Goal: Information Seeking & Learning: Learn about a topic

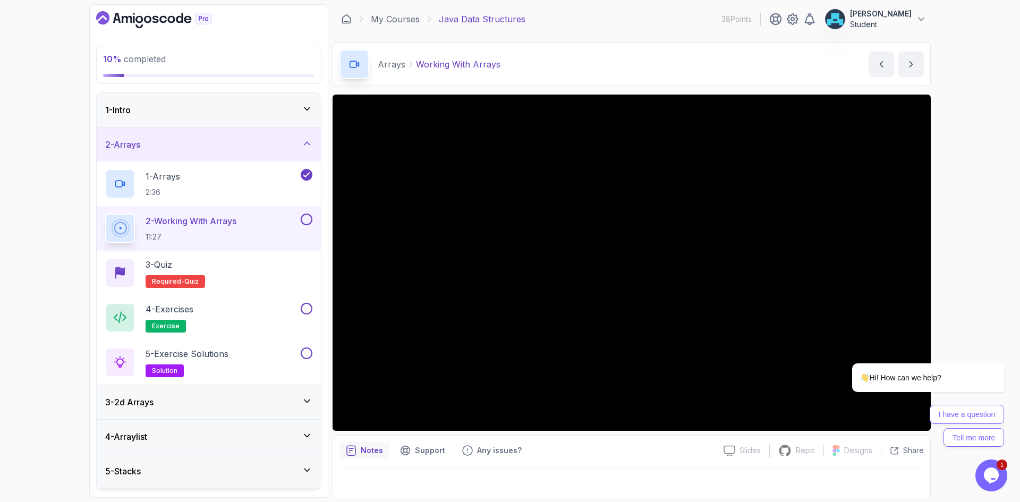
click at [666, 461] on div "Notes Support Any issues? Slides Slides not available Repo Repository not avail…" at bounding box center [631, 470] width 598 height 70
click at [997, 349] on icon "Chat attention grabber" at bounding box center [998, 348] width 10 height 10
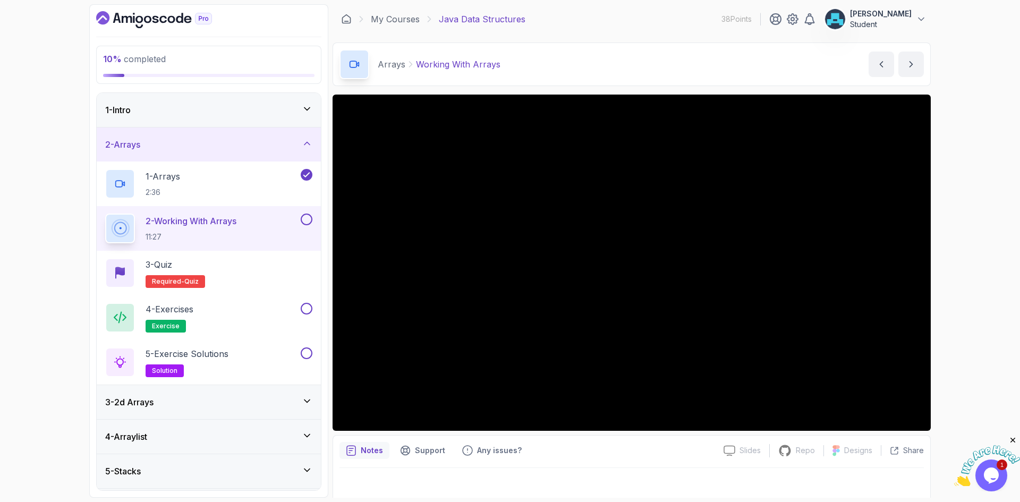
click at [629, 457] on div "Notes Support Any issues?" at bounding box center [526, 450] width 375 height 17
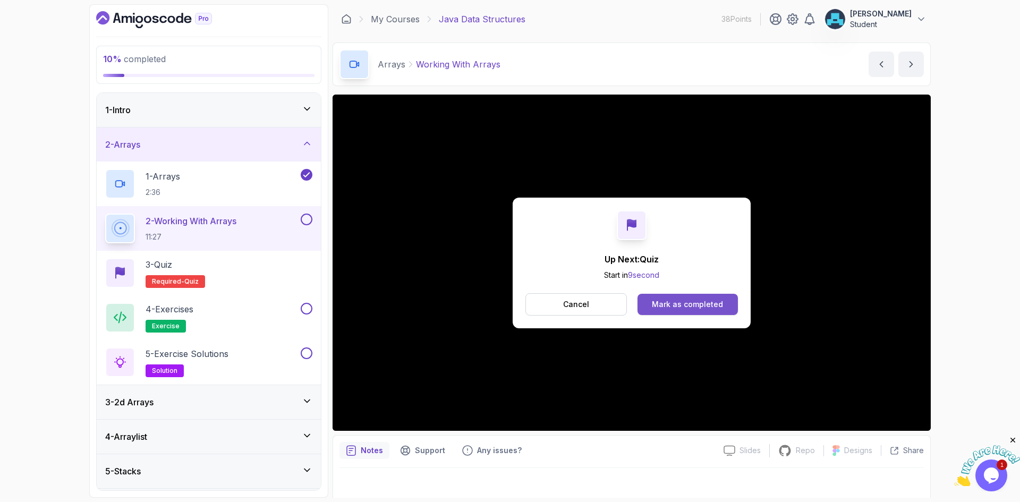
click at [671, 305] on div "Mark as completed" at bounding box center [687, 304] width 71 height 11
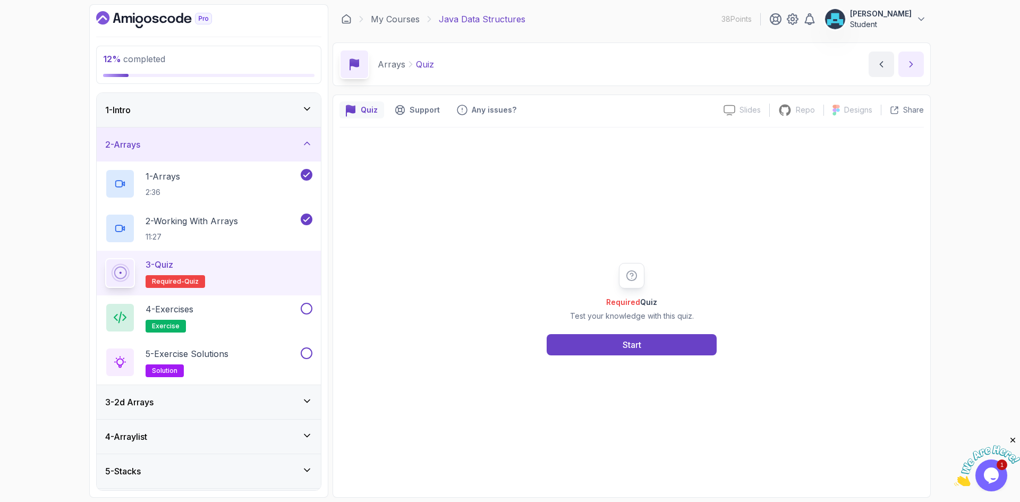
click at [909, 64] on icon "next content" at bounding box center [910, 64] width 11 height 11
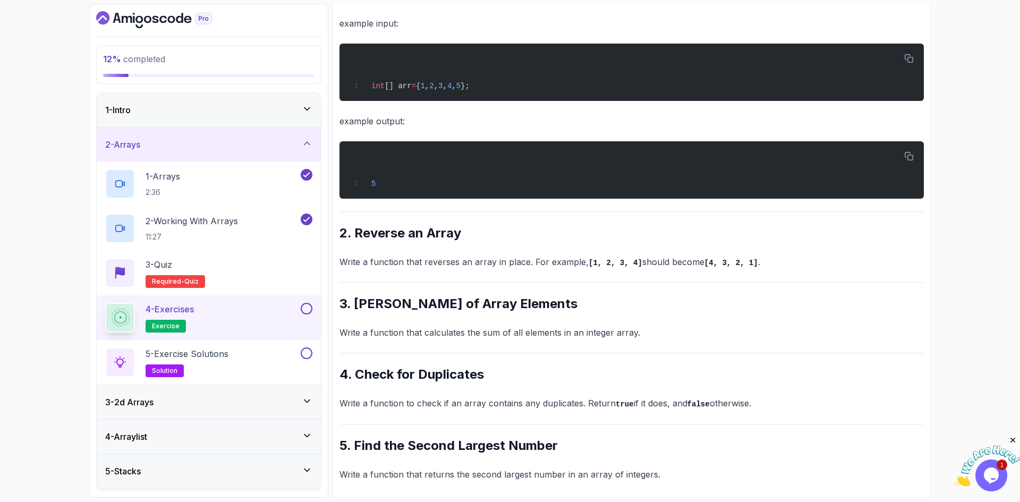
scroll to position [252, 0]
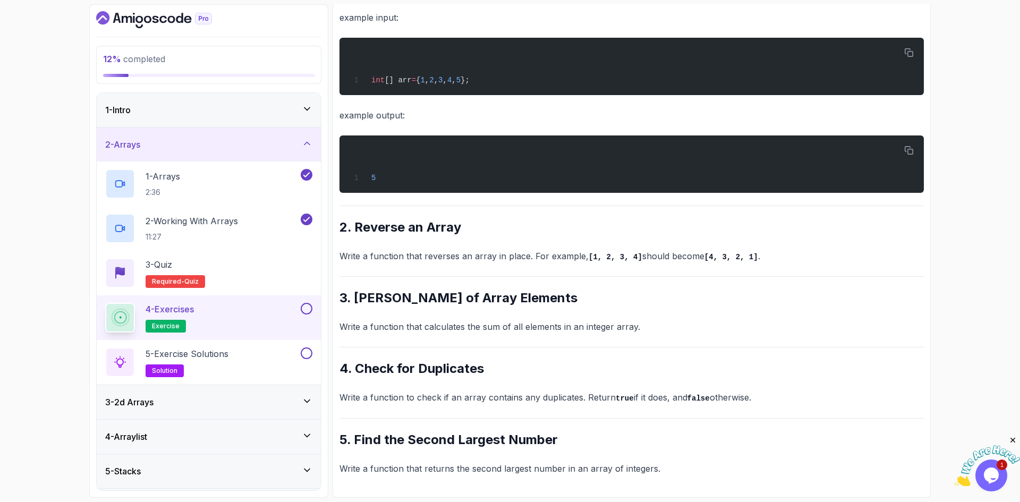
click at [388, 297] on h2 "3. Sum of Array Elements" at bounding box center [631, 297] width 584 height 17
click at [403, 327] on p "Write a function that calculates the sum of all elements in an integer array." at bounding box center [631, 326] width 584 height 15
click at [408, 373] on h2 "4. Check for Duplicates" at bounding box center [631, 368] width 584 height 17
drag, startPoint x: 947, startPoint y: 287, endPoint x: 972, endPoint y: 78, distance: 210.7
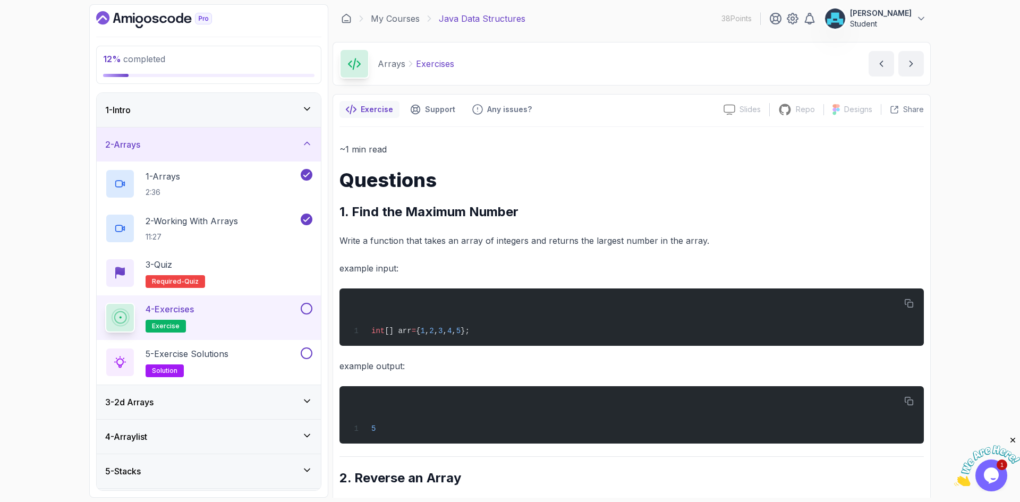
scroll to position [0, 0]
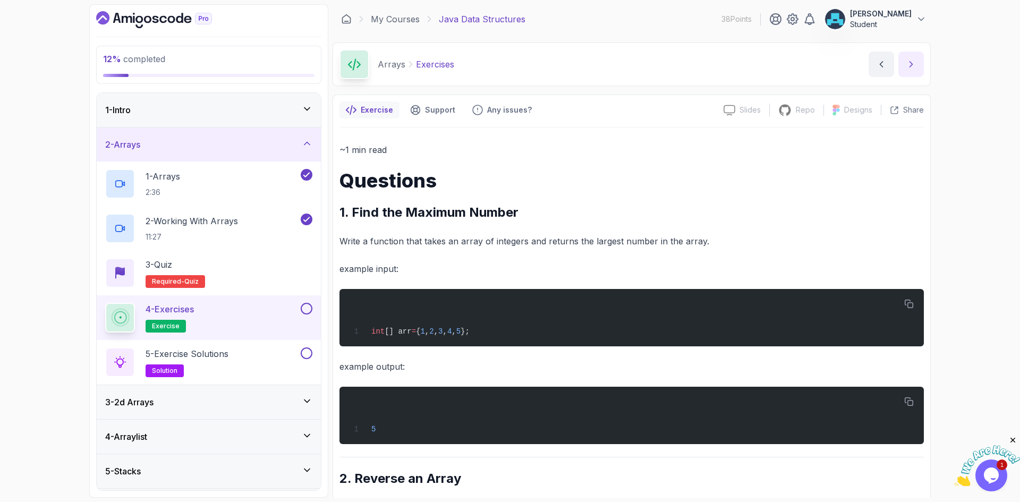
click at [908, 62] on icon "next content" at bounding box center [910, 64] width 11 height 11
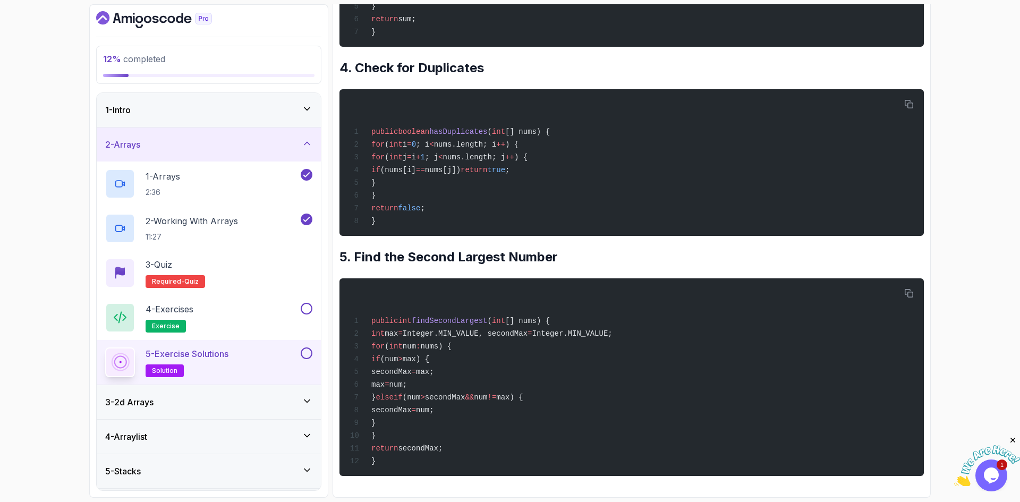
scroll to position [789, 0]
drag, startPoint x: 938, startPoint y: 336, endPoint x: 1003, endPoint y: 397, distance: 88.7
drag, startPoint x: 1014, startPoint y: 440, endPoint x: 1946, endPoint y: 874, distance: 1027.8
click at [1014, 440] on icon "Close" at bounding box center [1013, 440] width 10 height 10
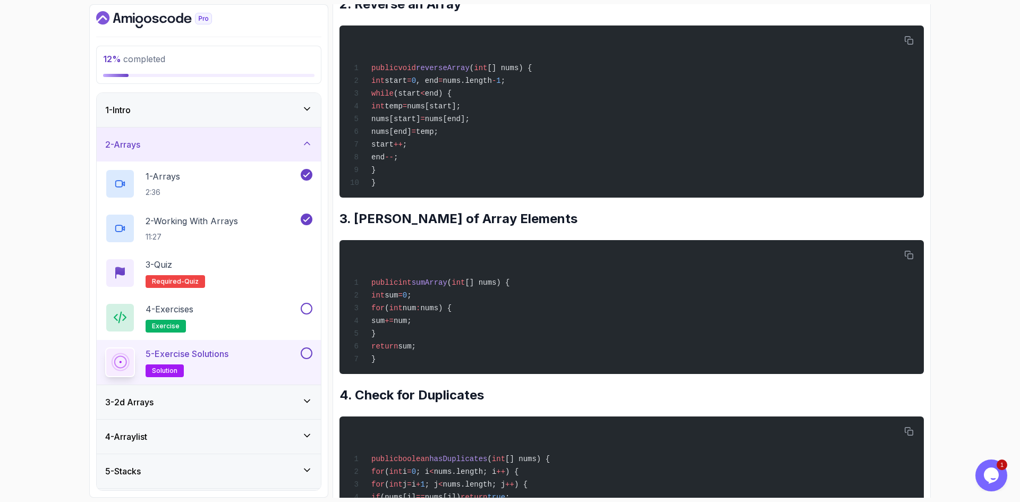
scroll to position [205, 0]
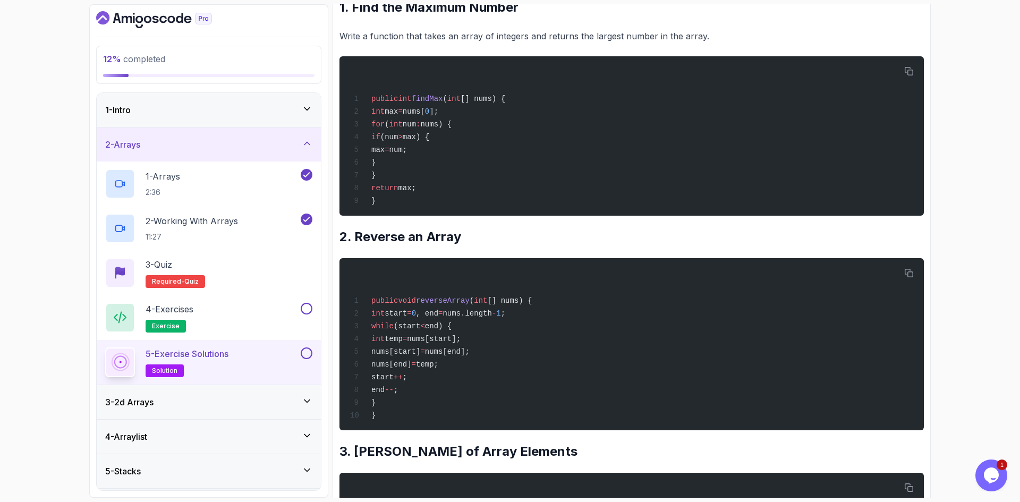
drag, startPoint x: 946, startPoint y: 136, endPoint x: 935, endPoint y: 107, distance: 31.3
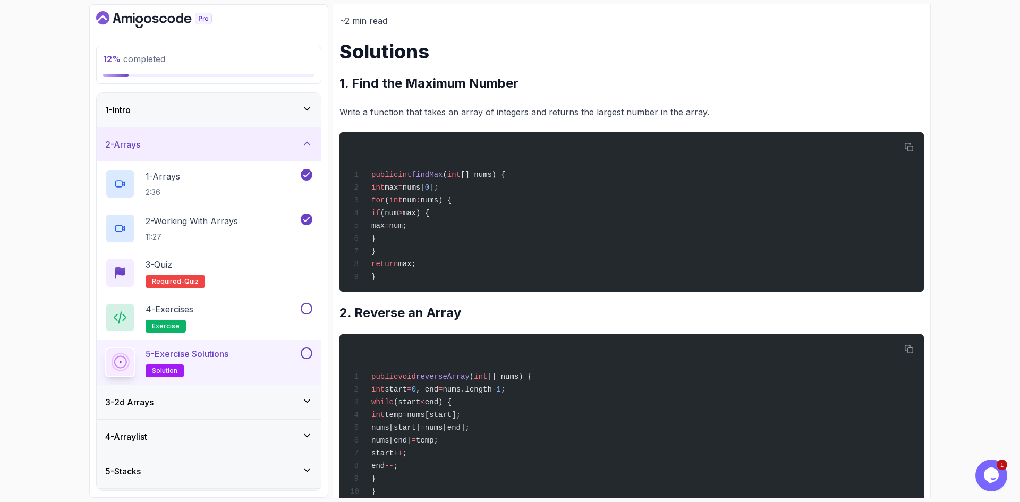
scroll to position [0, 0]
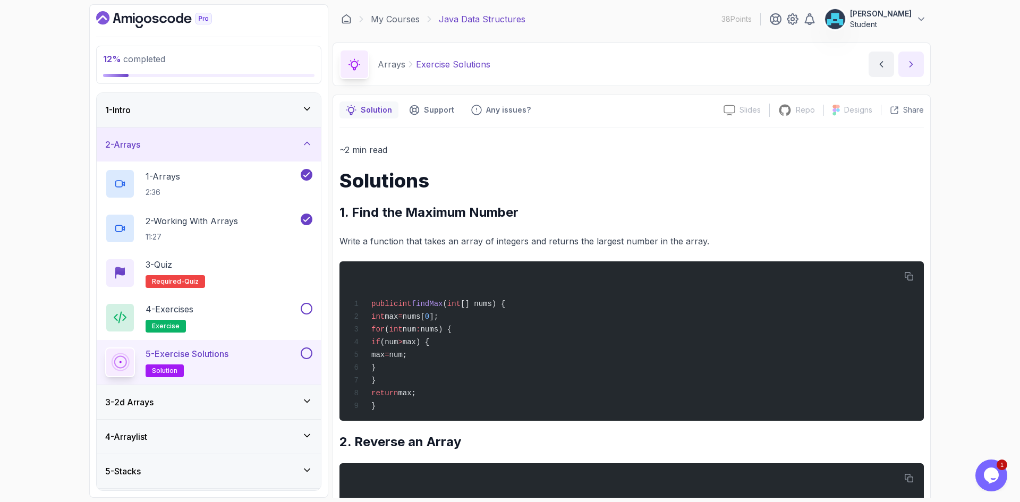
click at [914, 70] on button "next content" at bounding box center [910, 64] width 25 height 25
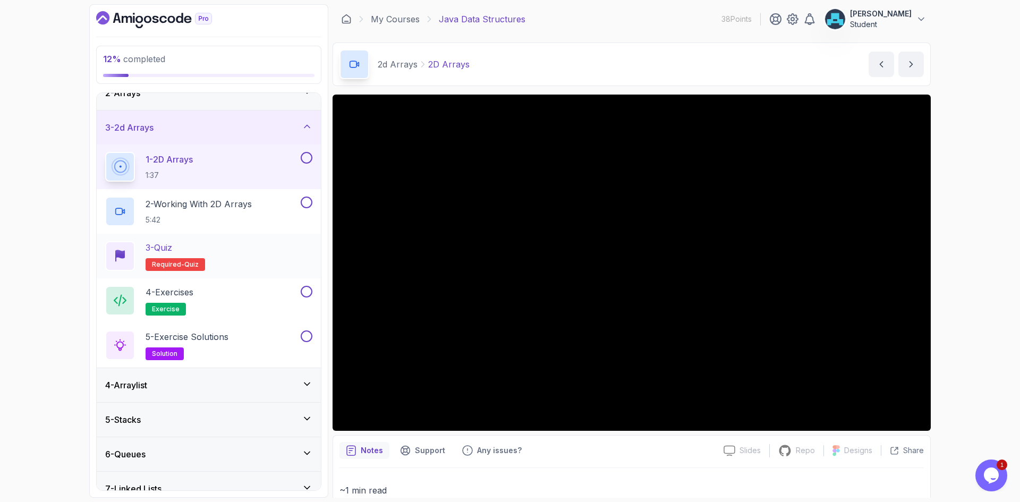
scroll to position [53, 0]
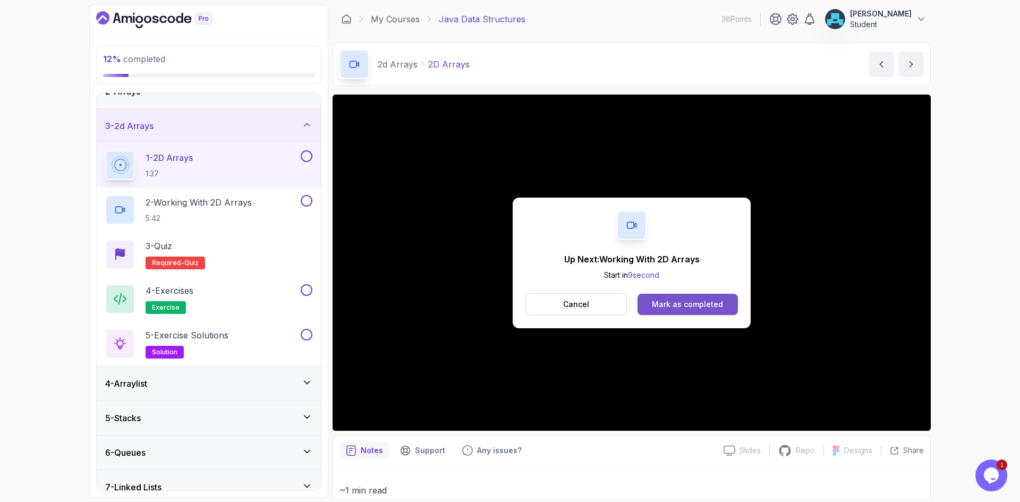
click at [679, 306] on div "Mark as completed" at bounding box center [687, 304] width 71 height 11
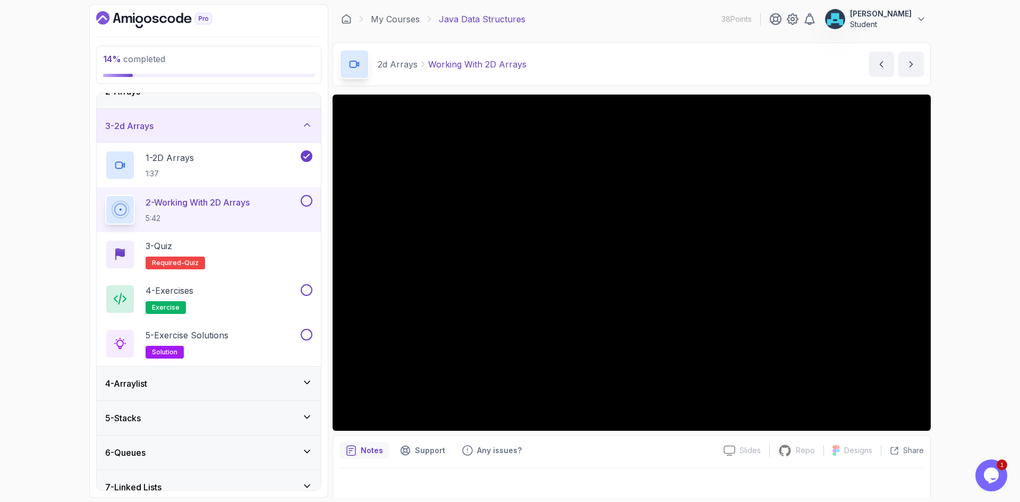
click at [686, 447] on div "Notes Support Any issues?" at bounding box center [526, 450] width 375 height 17
click at [697, 437] on div "Notes Support Any issues? Slides Slides not available Repo Repository not avail…" at bounding box center [631, 470] width 598 height 70
click at [915, 65] on icon "next content" at bounding box center [910, 64] width 11 height 11
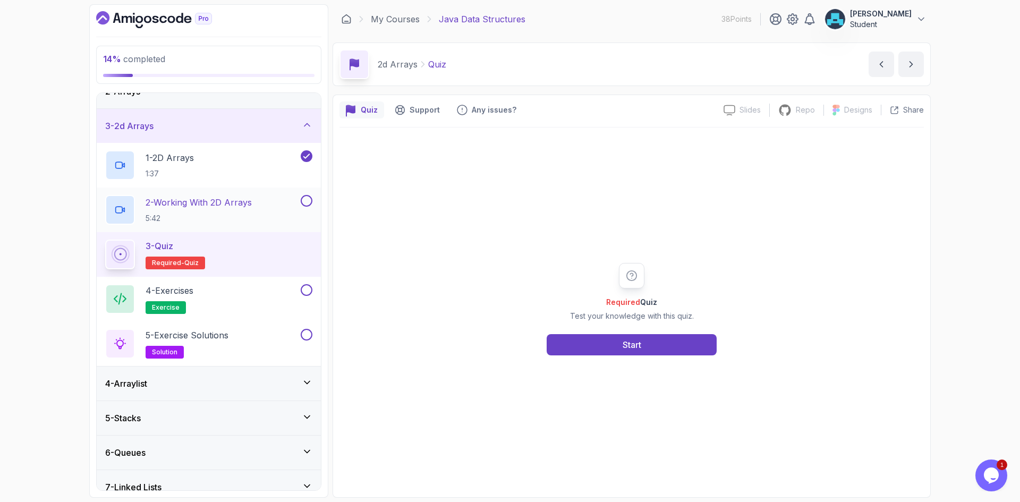
click at [309, 202] on button at bounding box center [307, 201] width 12 height 12
click at [666, 343] on button "Start" at bounding box center [631, 344] width 170 height 21
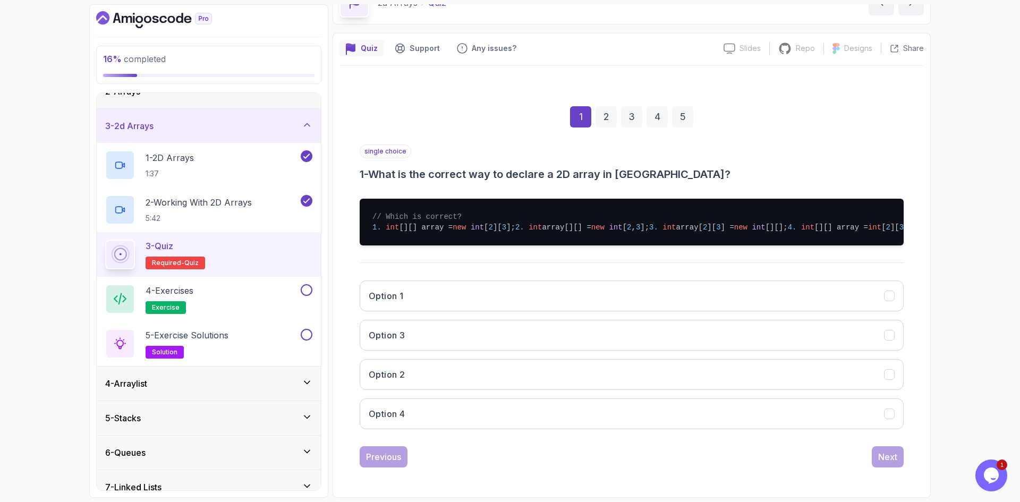
scroll to position [93, 0]
drag, startPoint x: 415, startPoint y: 296, endPoint x: 474, endPoint y: 304, distance: 59.0
click at [416, 296] on button "Option 1" at bounding box center [632, 295] width 544 height 31
click at [887, 457] on div "Next" at bounding box center [887, 456] width 19 height 13
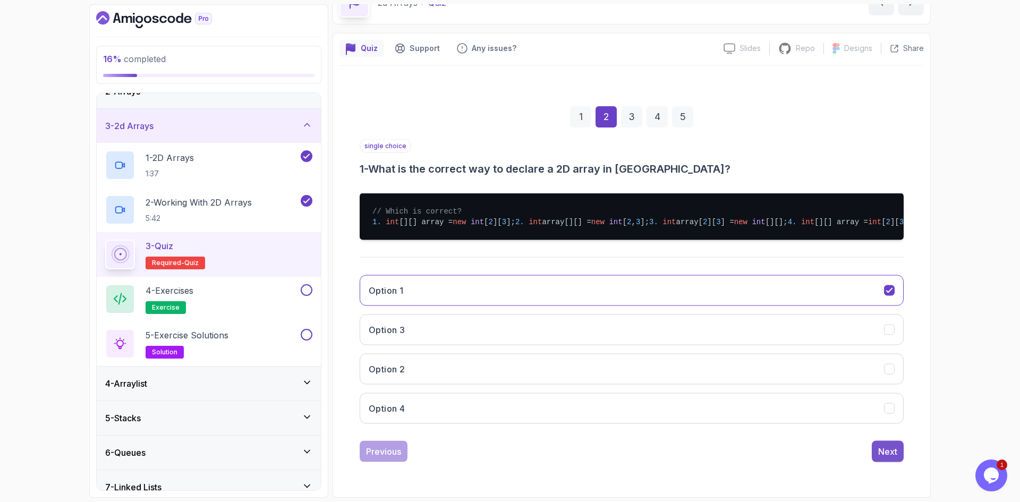
scroll to position [0, 0]
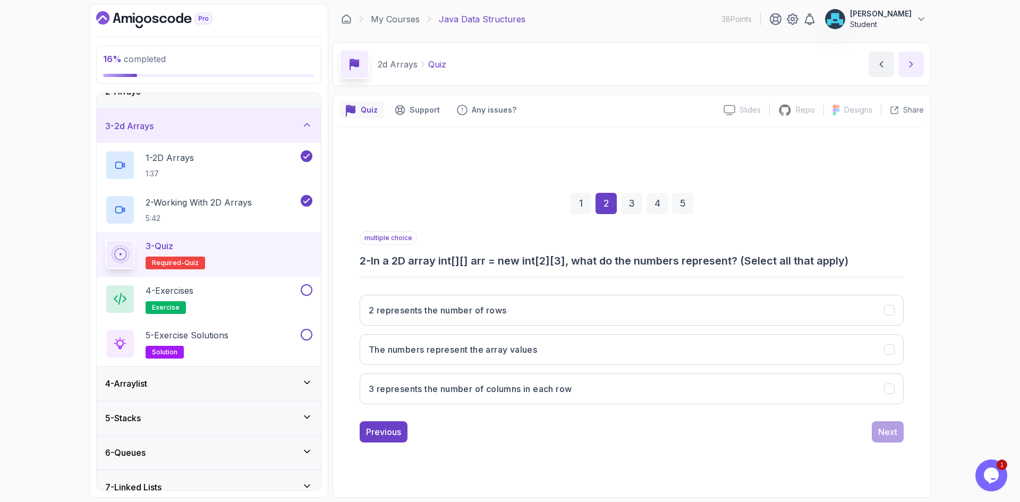
click at [910, 69] on button "next content" at bounding box center [910, 64] width 25 height 25
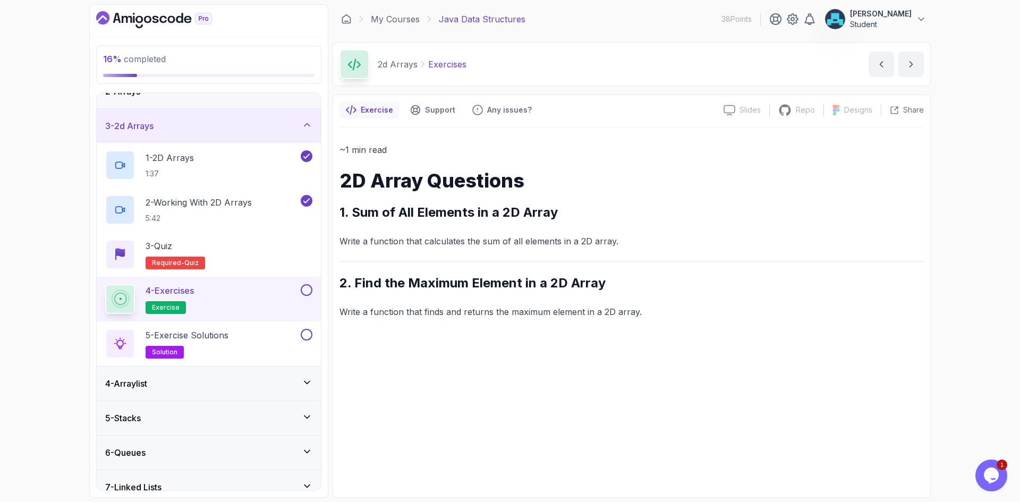
click at [303, 291] on button at bounding box center [307, 290] width 12 height 12
click at [514, 307] on p "Write a function that finds and returns the maximum element in a 2D array." at bounding box center [631, 311] width 584 height 15
click at [916, 60] on icon "next content" at bounding box center [910, 64] width 11 height 11
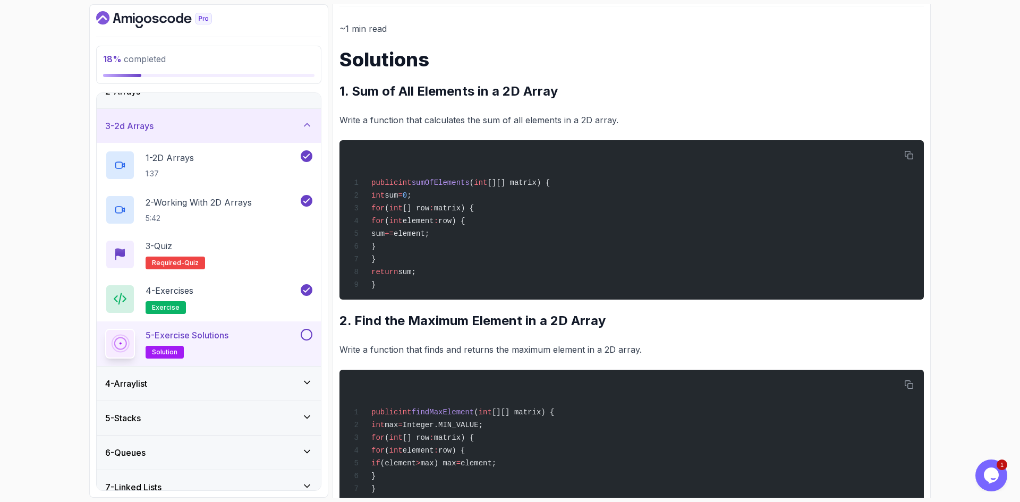
scroll to position [159, 0]
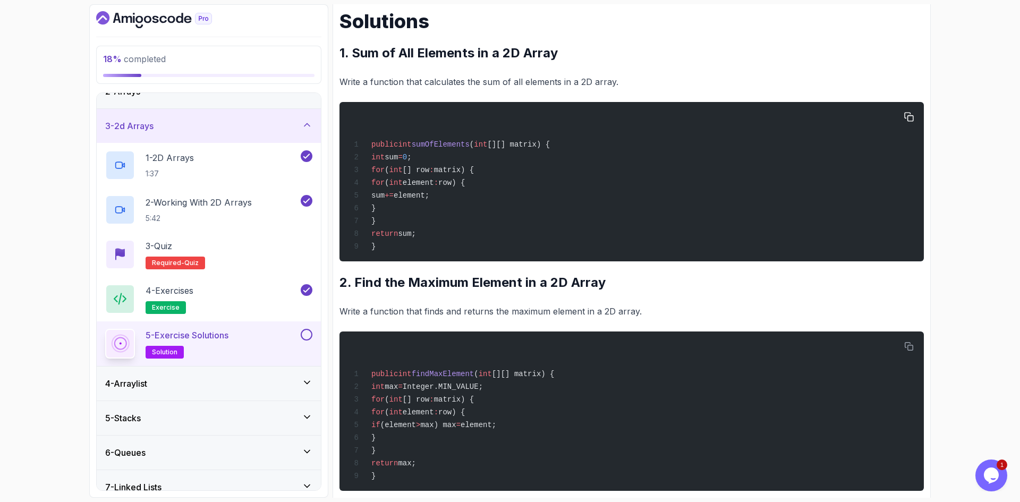
click at [661, 212] on div "public int sumOfElements ( int [][] matrix) { int sum = 0 ; for ( int [] row : …" at bounding box center [631, 181] width 567 height 147
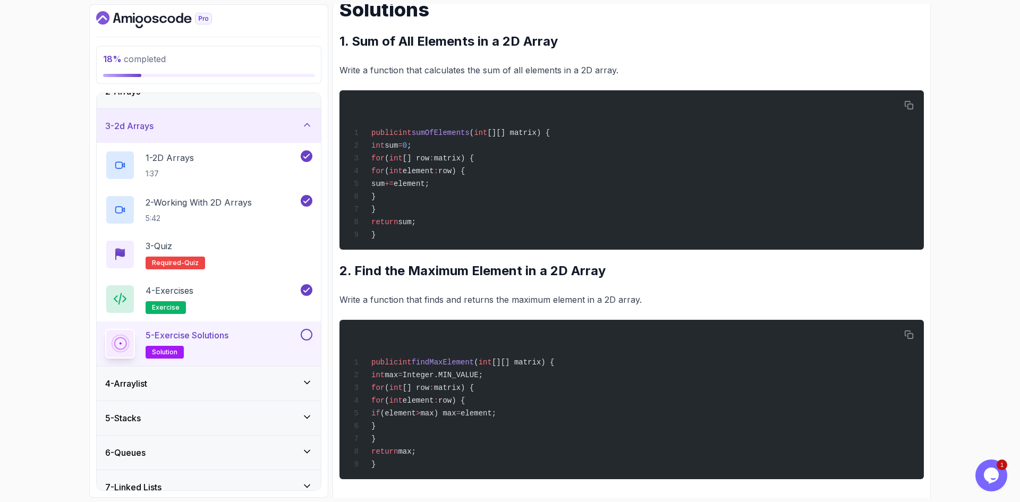
scroll to position [184, 0]
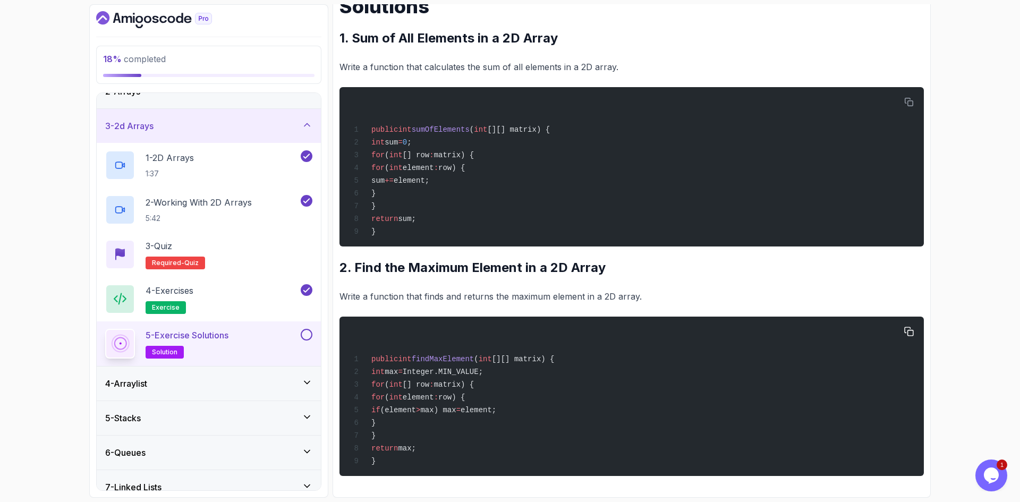
click at [580, 343] on div "public int findMaxElement ( int [][] matrix) { int max = Integer.MIN_VALUE; for…" at bounding box center [631, 396] width 567 height 147
click at [403, 393] on span "int" at bounding box center [395, 397] width 13 height 8
drag, startPoint x: 979, startPoint y: 420, endPoint x: 996, endPoint y: 206, distance: 214.2
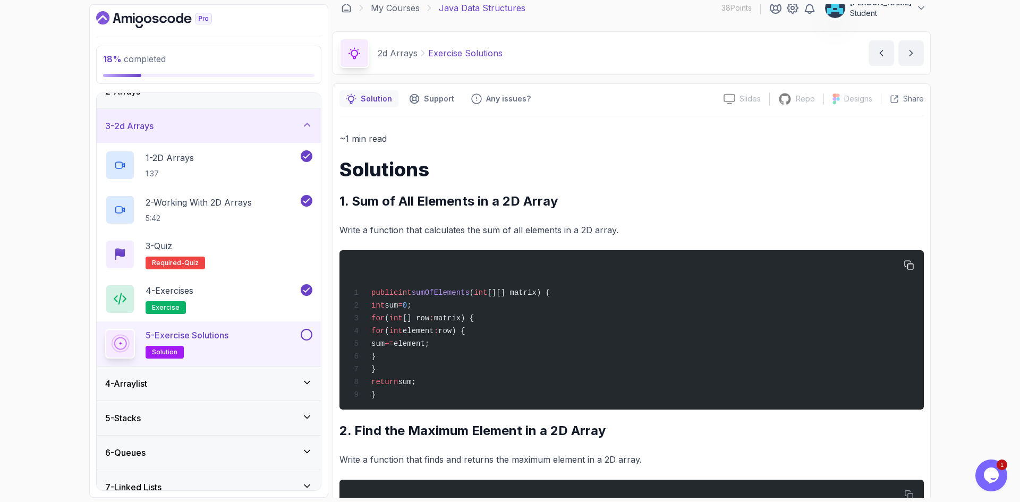
scroll to position [0, 0]
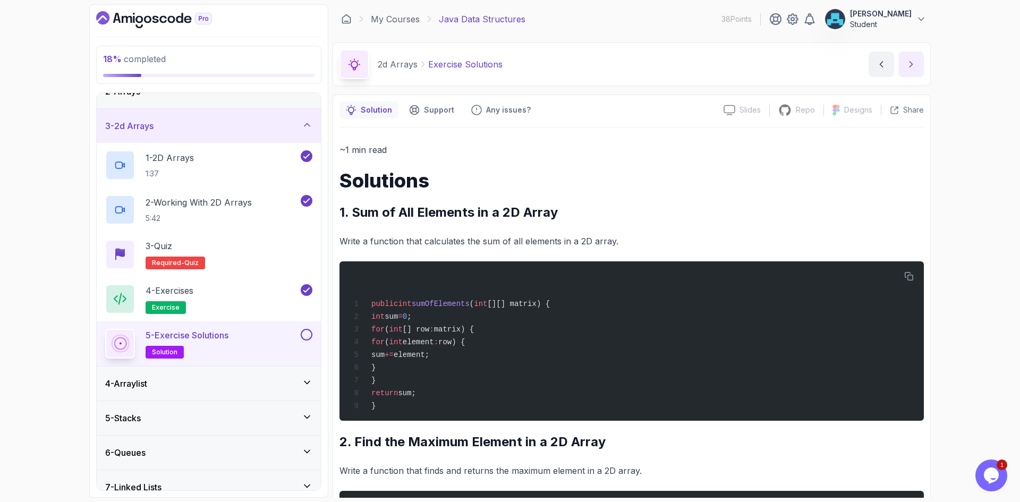
click at [910, 76] on button "next content" at bounding box center [910, 64] width 25 height 25
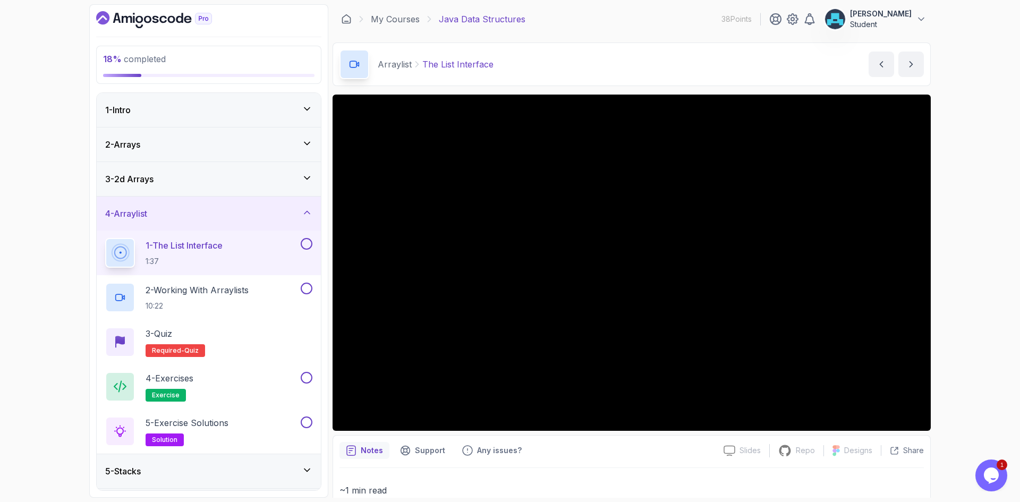
click at [527, 451] on div "Notes Support Any issues?" at bounding box center [526, 450] width 375 height 17
click at [525, 453] on div "Notes Support Any issues?" at bounding box center [526, 450] width 375 height 17
click at [310, 243] on button at bounding box center [307, 244] width 12 height 12
click at [301, 238] on button at bounding box center [307, 244] width 12 height 12
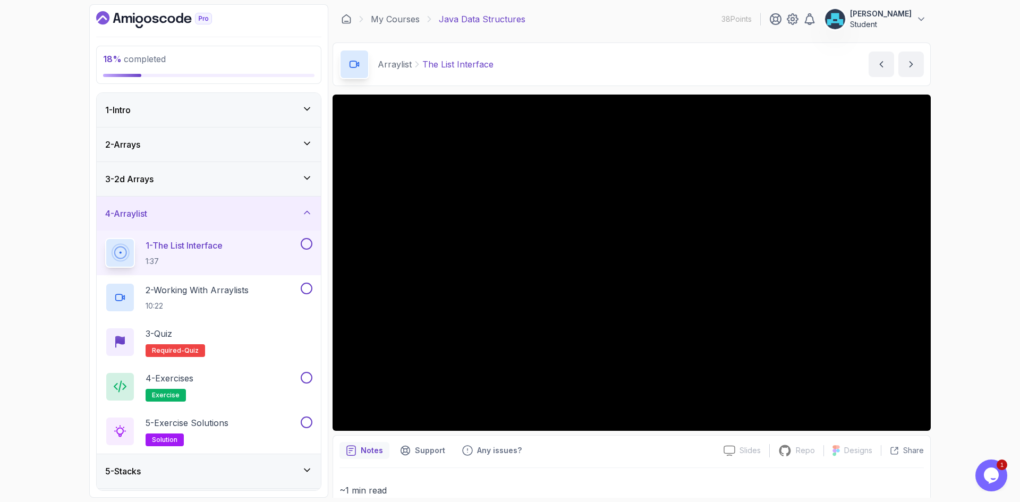
click at [905, 65] on button "next content" at bounding box center [910, 64] width 25 height 25
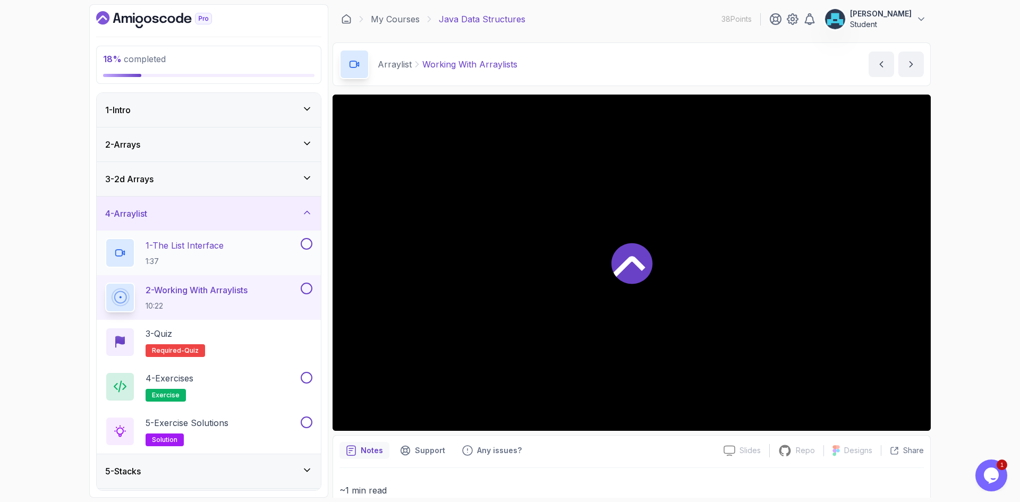
click at [309, 243] on button at bounding box center [307, 244] width 12 height 12
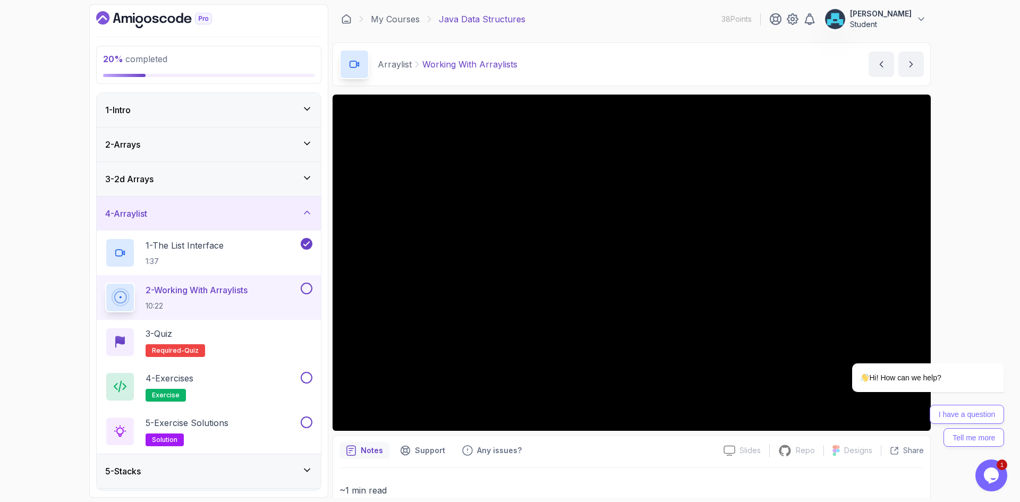
click at [306, 288] on button at bounding box center [307, 289] width 12 height 12
drag, startPoint x: 998, startPoint y: 348, endPoint x: 1754, endPoint y: 603, distance: 797.7
click at [998, 348] on icon "Chat attention grabber" at bounding box center [998, 348] width 10 height 10
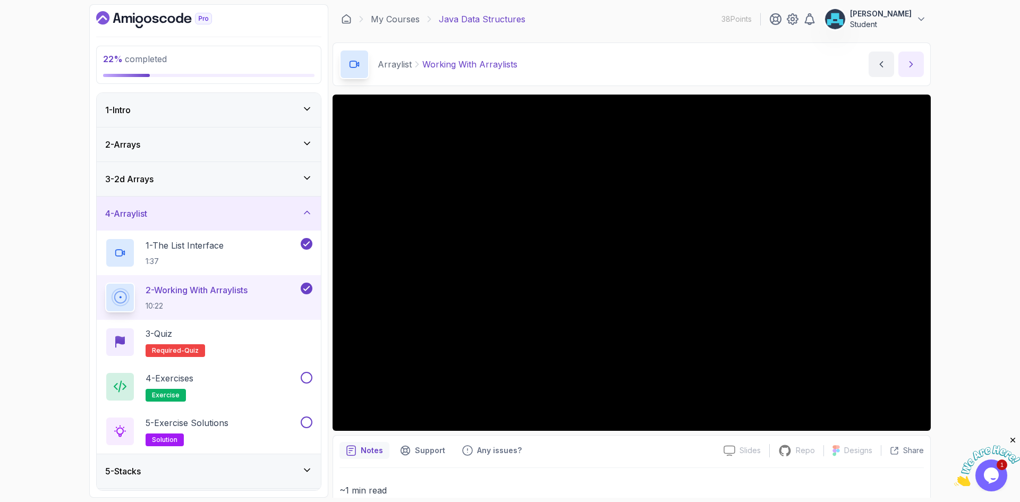
click at [912, 65] on icon "next content" at bounding box center [910, 64] width 11 height 11
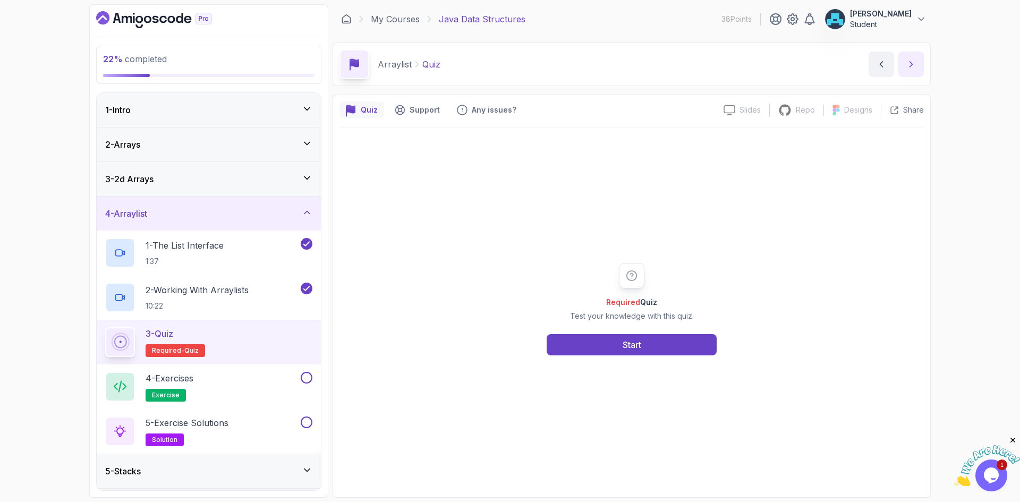
click at [911, 62] on icon "next content" at bounding box center [910, 64] width 11 height 11
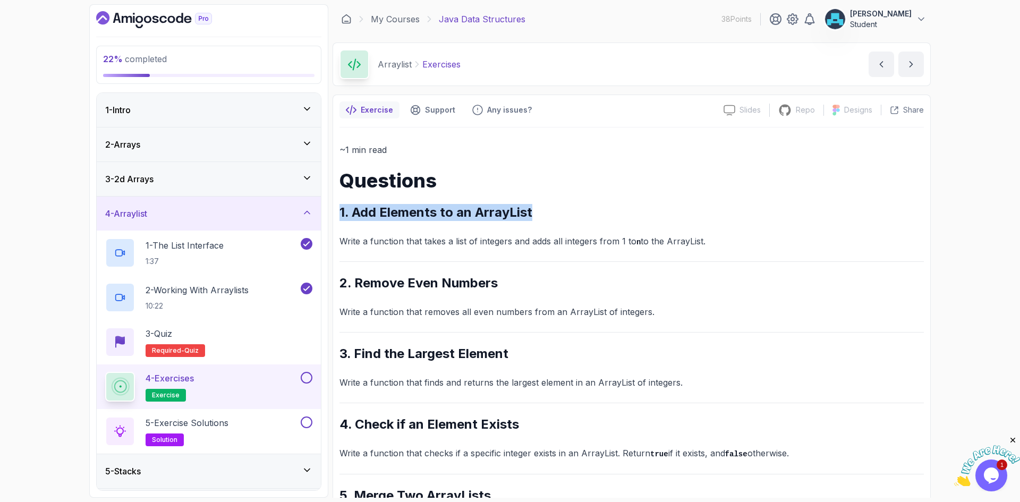
drag, startPoint x: 342, startPoint y: 213, endPoint x: 551, endPoint y: 212, distance: 209.2
click at [551, 212] on h2 "1. Add Elements to an ArrayList" at bounding box center [631, 212] width 584 height 17
copy h2 "1. Add Elements to an ArrayList"
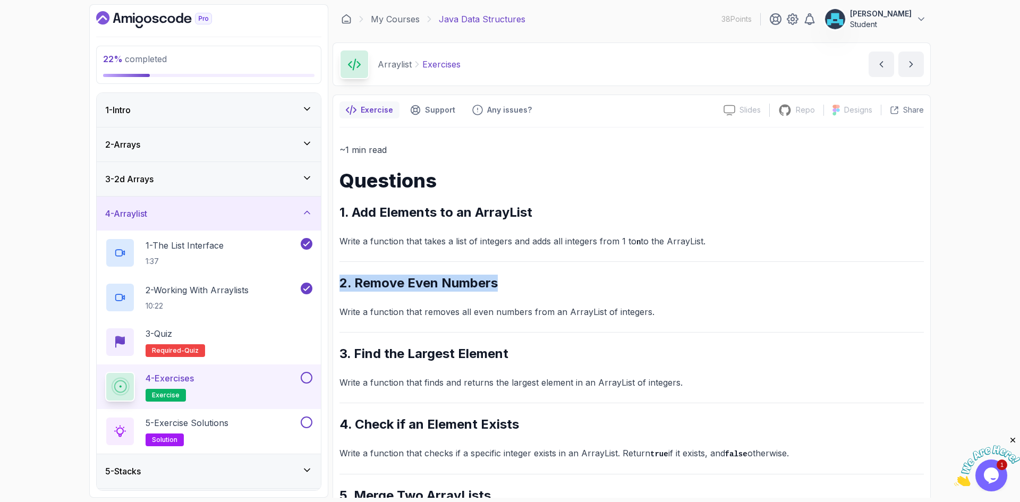
drag, startPoint x: 342, startPoint y: 283, endPoint x: 497, endPoint y: 278, distance: 154.6
click at [497, 278] on h2 "2. Remove Even Numbers" at bounding box center [631, 283] width 584 height 17
copy h2 "2. Remove Even Numbers"
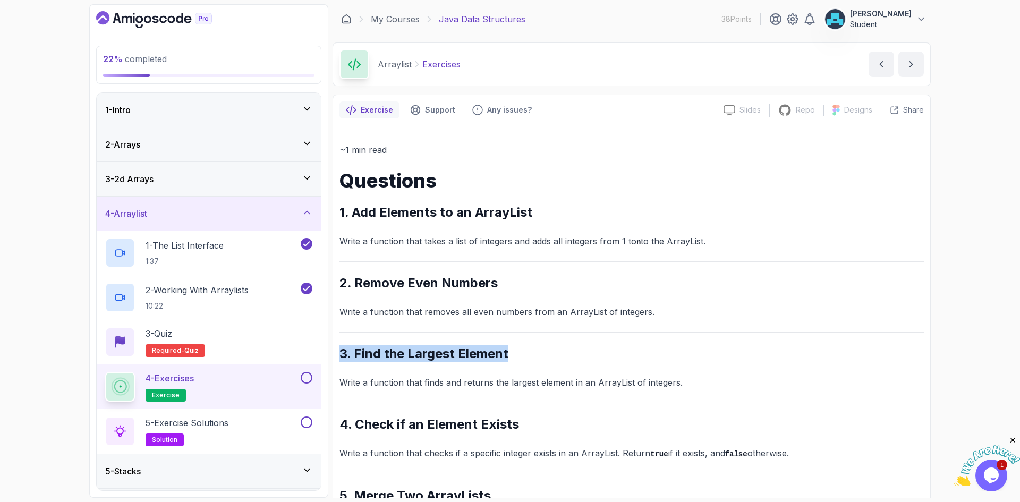
drag, startPoint x: 340, startPoint y: 352, endPoint x: 535, endPoint y: 354, distance: 195.4
click at [535, 354] on h2 "3. Find the Largest Element" at bounding box center [631, 353] width 584 height 17
copy h2 "3. Find the Largest Element"
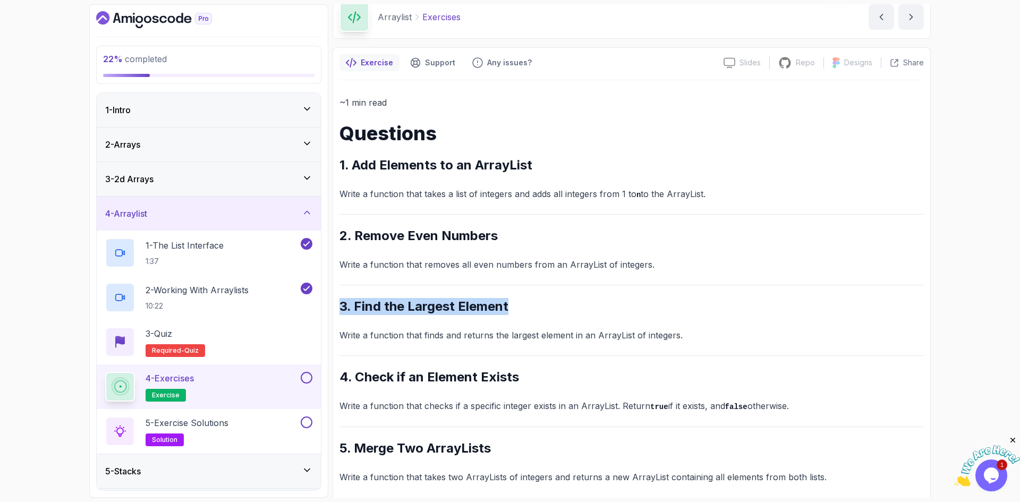
scroll to position [56, 0]
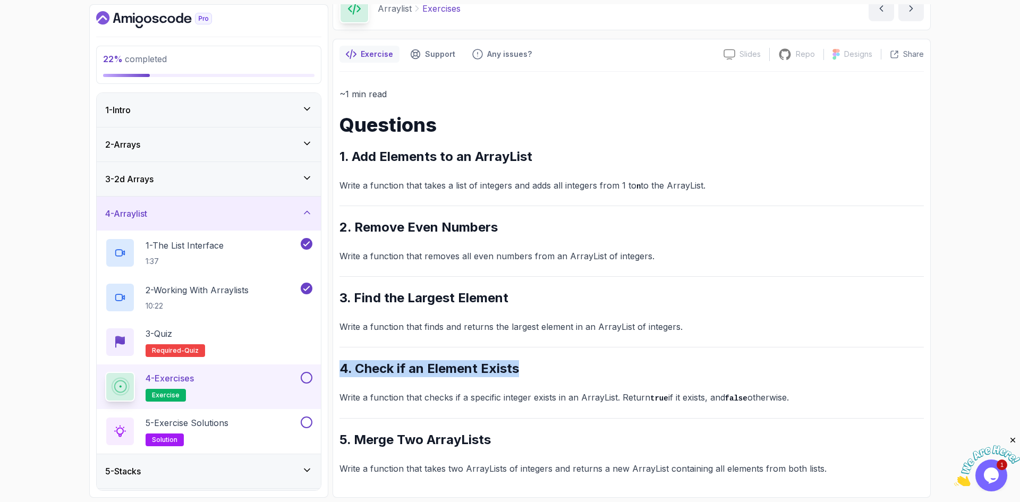
drag, startPoint x: 342, startPoint y: 367, endPoint x: 540, endPoint y: 363, distance: 198.1
click at [537, 369] on h2 "4. Check if an Element Exists" at bounding box center [631, 368] width 584 height 17
copy h2 "4. Check if an Element Exists"
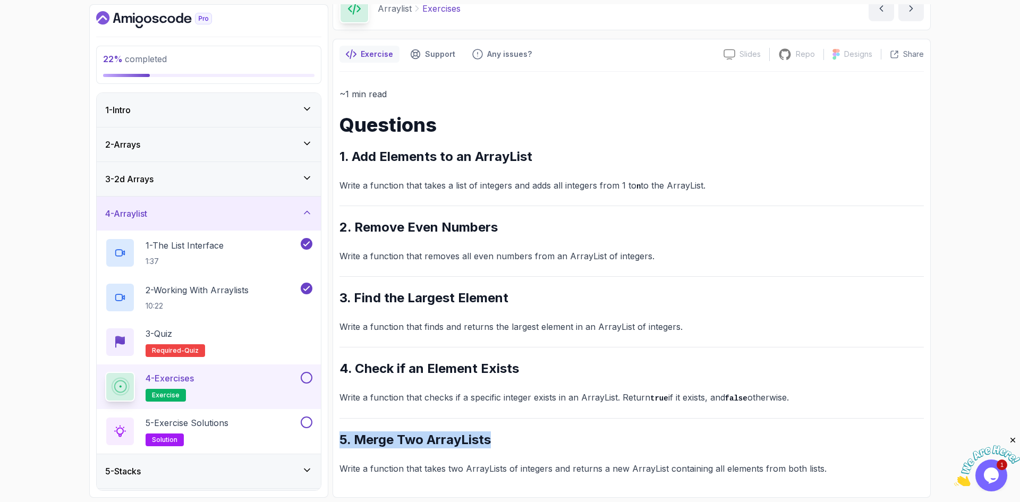
drag, startPoint x: 339, startPoint y: 434, endPoint x: 499, endPoint y: 435, distance: 159.9
click at [499, 435] on div "Exercise Support Any issues? Slides Slides not available Repo Repository not av…" at bounding box center [631, 268] width 598 height 459
copy h2 "5. Merge Two ArrayLists"
click at [522, 280] on div "~1 min read Questions 1. Add Elements to an ArrayList Write a function that tak…" at bounding box center [631, 281] width 584 height 389
click at [914, 13] on icon "next content" at bounding box center [910, 8] width 11 height 11
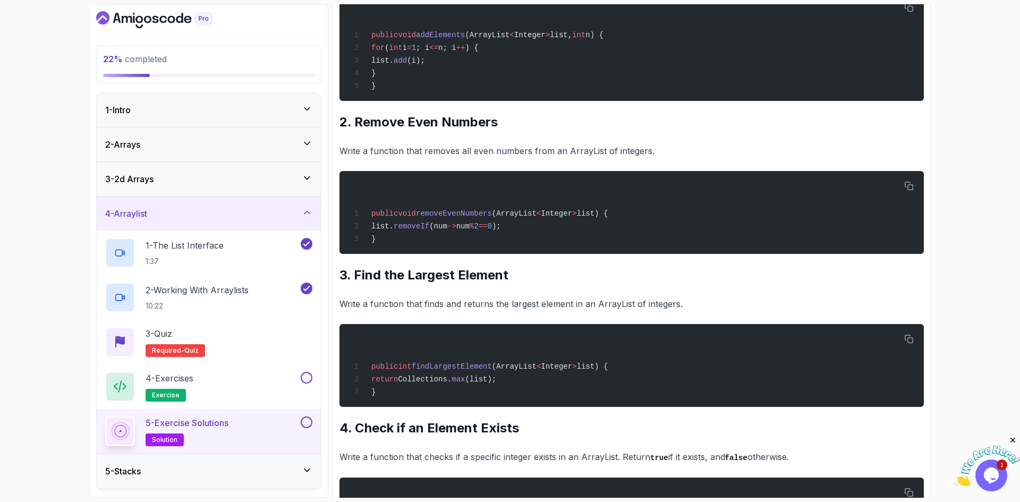
scroll to position [268, 0]
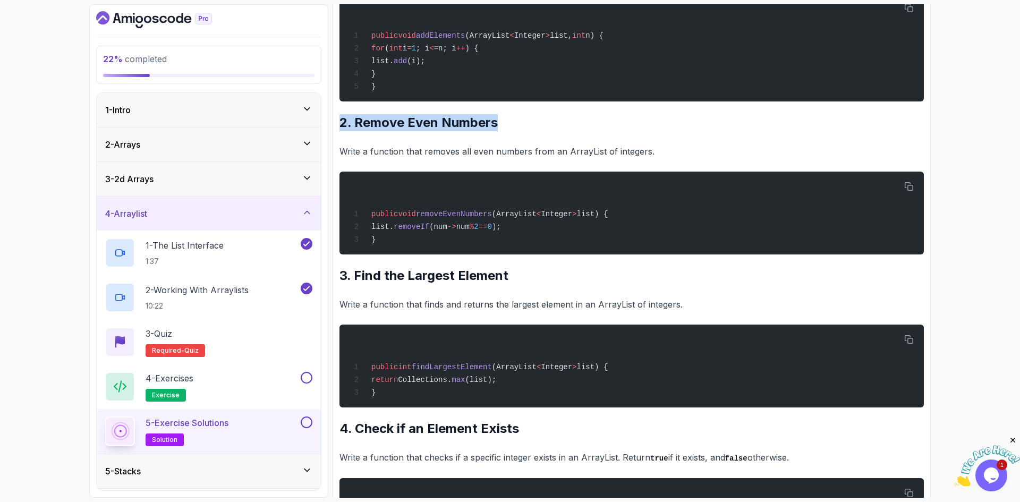
drag, startPoint x: 339, startPoint y: 126, endPoint x: 525, endPoint y: 125, distance: 185.9
click at [525, 125] on h2 "2. Remove Even Numbers" at bounding box center [631, 122] width 584 height 17
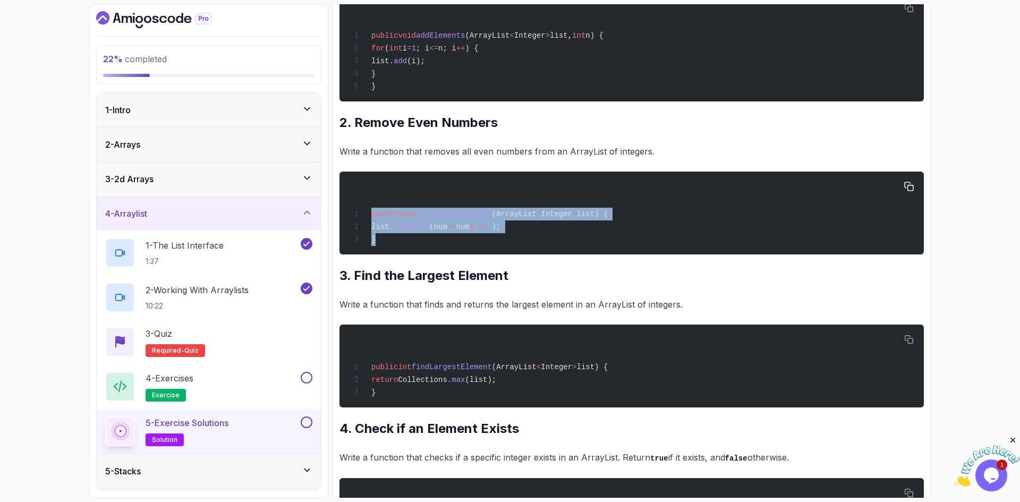
drag, startPoint x: 377, startPoint y: 245, endPoint x: 371, endPoint y: 220, distance: 26.2
click at [371, 220] on div "public void removeEvenNumbers (ArrayList < Integer > list) { list. removeIf (nu…" at bounding box center [631, 213] width 567 height 70
copy code "public void removeEvenNumbers (ArrayList < Integer > list) { list. removeIf (nu…"
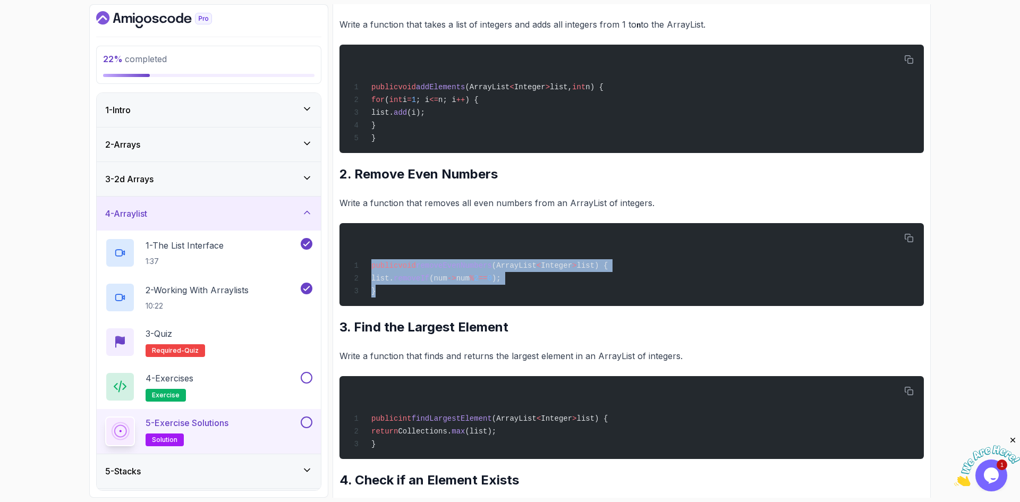
scroll to position [215, 0]
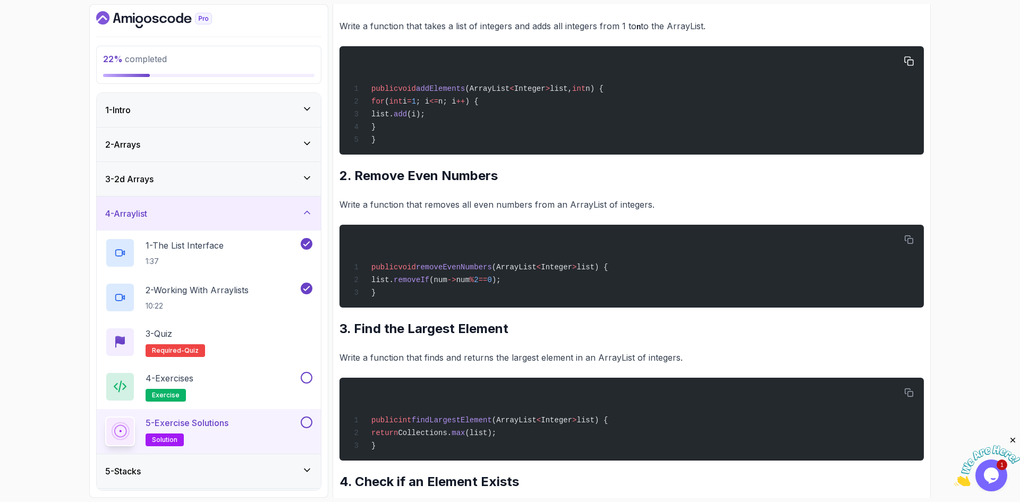
click at [443, 85] on span "addElements" at bounding box center [440, 88] width 49 height 8
copy span "addElements"
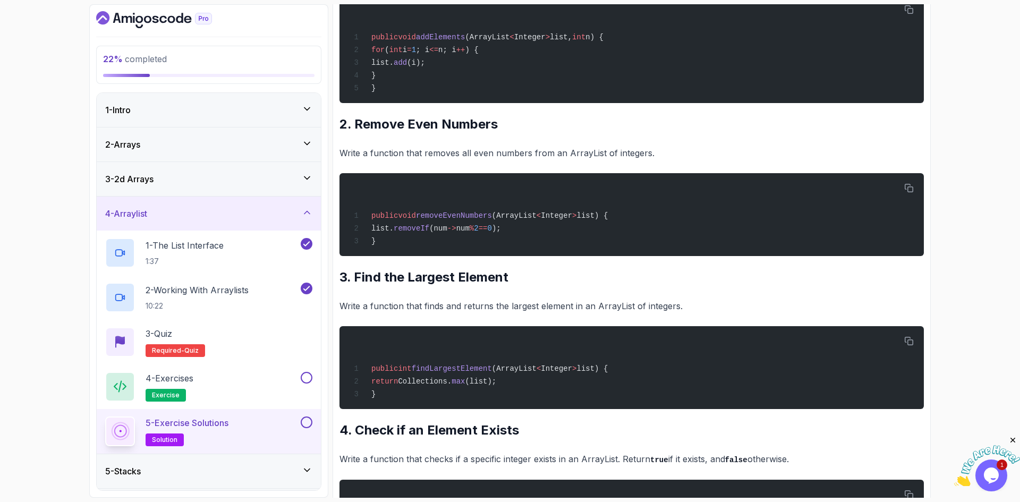
scroll to position [268, 0]
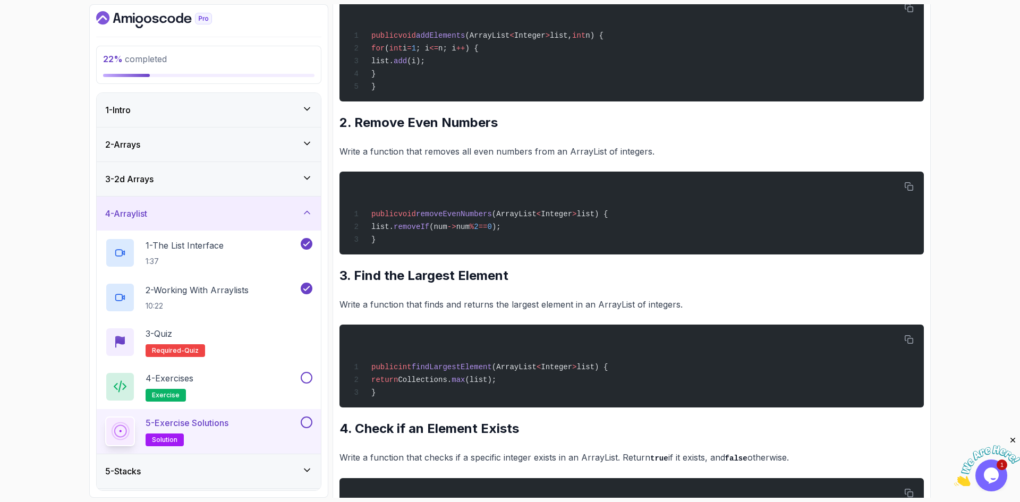
click at [355, 278] on h2 "3. Find the Largest Element" at bounding box center [631, 275] width 584 height 17
click at [458, 367] on span "findLargestElement" at bounding box center [452, 367] width 80 height 8
copy span "findLargestElement"
click at [448, 384] on span "Collections." at bounding box center [425, 379] width 54 height 8
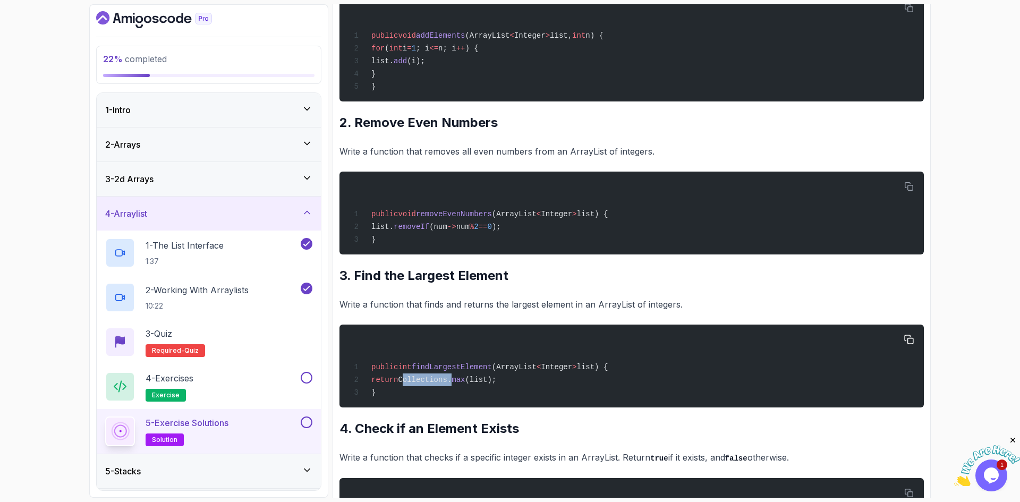
click at [448, 384] on span "Collections." at bounding box center [425, 379] width 54 height 8
copy span "Collections"
click at [406, 371] on span "int" at bounding box center [404, 367] width 13 height 8
copy span "int"
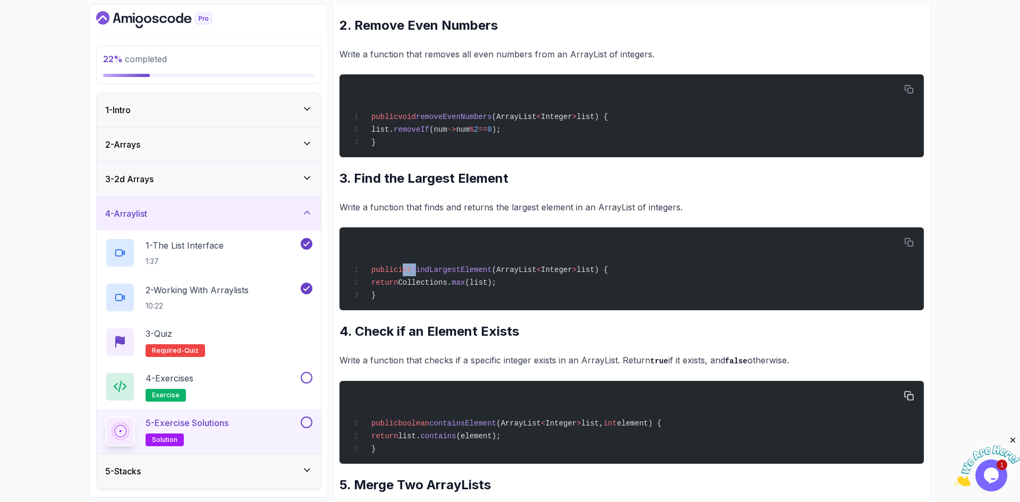
scroll to position [428, 0]
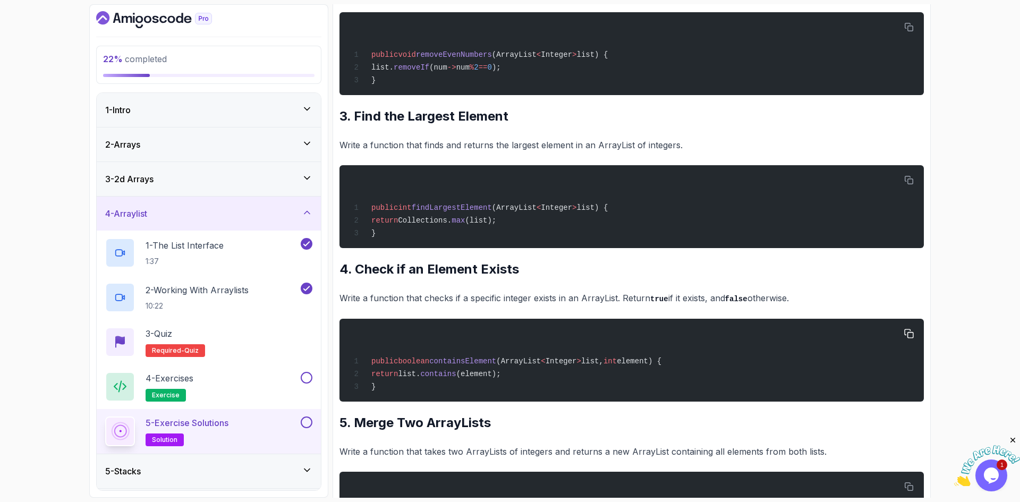
click at [472, 363] on span "containsElement" at bounding box center [462, 361] width 67 height 8
drag, startPoint x: 497, startPoint y: 369, endPoint x: 645, endPoint y: 365, distance: 148.2
click at [645, 365] on span "public boolean containsElement (ArrayList < Integer > list, int element) {" at bounding box center [505, 361] width 311 height 8
click at [632, 362] on span "element) {" at bounding box center [639, 361] width 45 height 8
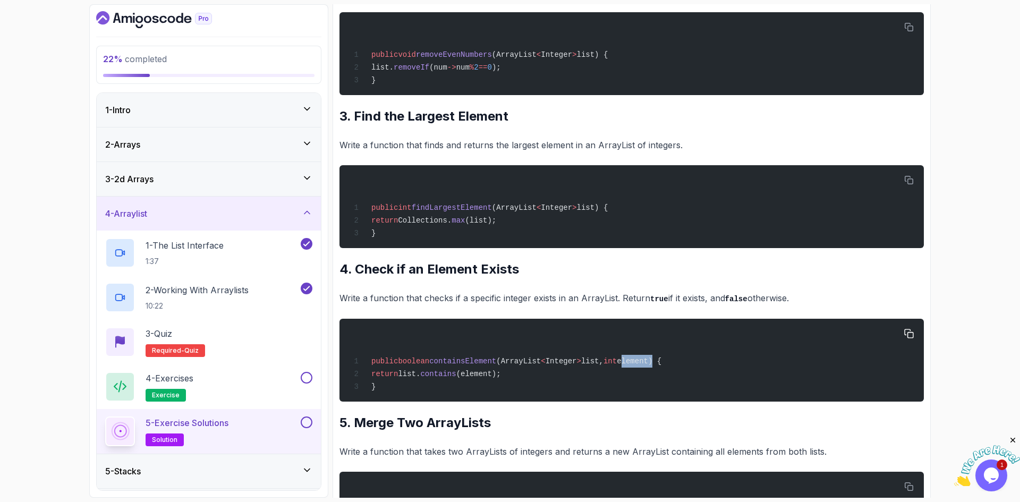
click at [632, 362] on span "element) {" at bounding box center [639, 361] width 45 height 8
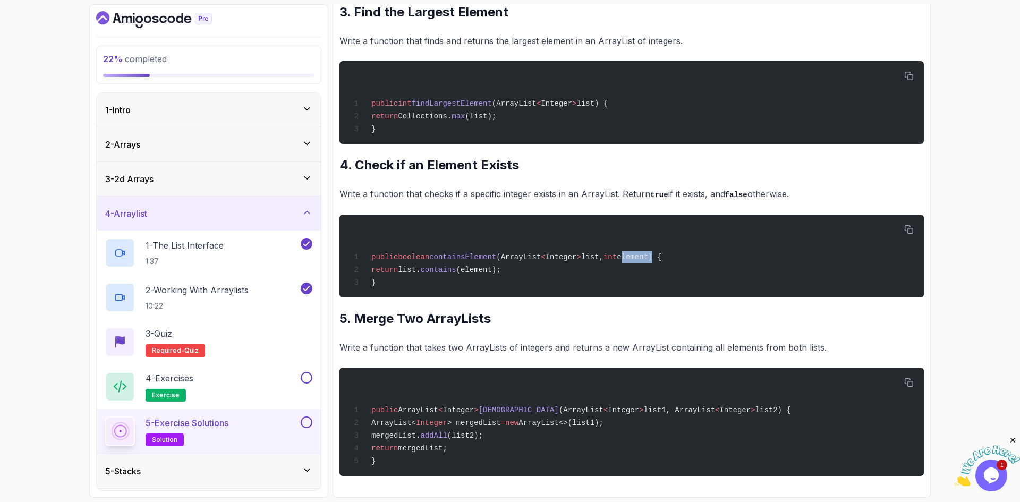
scroll to position [542, 0]
click at [491, 408] on span "mergeLists" at bounding box center [518, 410] width 80 height 8
click at [488, 420] on span "> mergedList" at bounding box center [474, 422] width 54 height 8
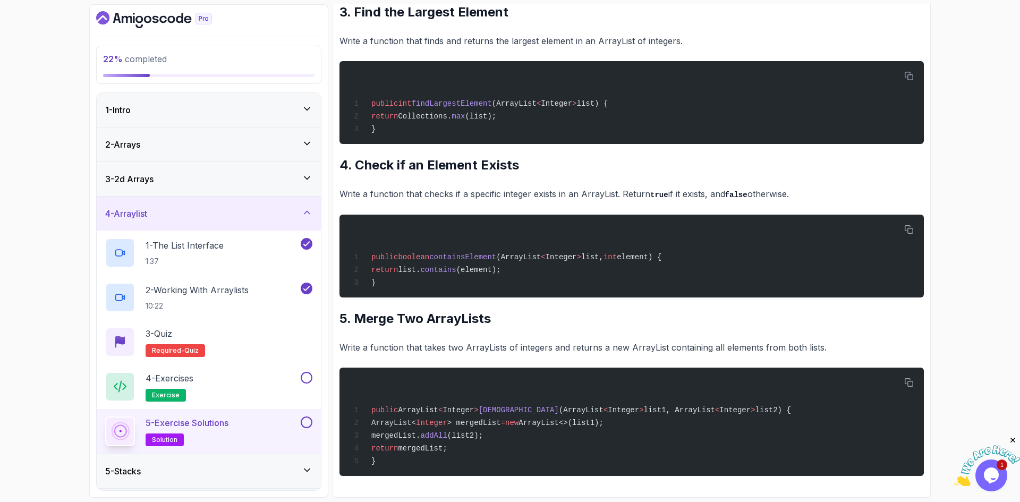
click at [540, 331] on div "~2 min read Solutions 1. Add Elements to an ArrayList Write a function that tak…" at bounding box center [631, 43] width 584 height 865
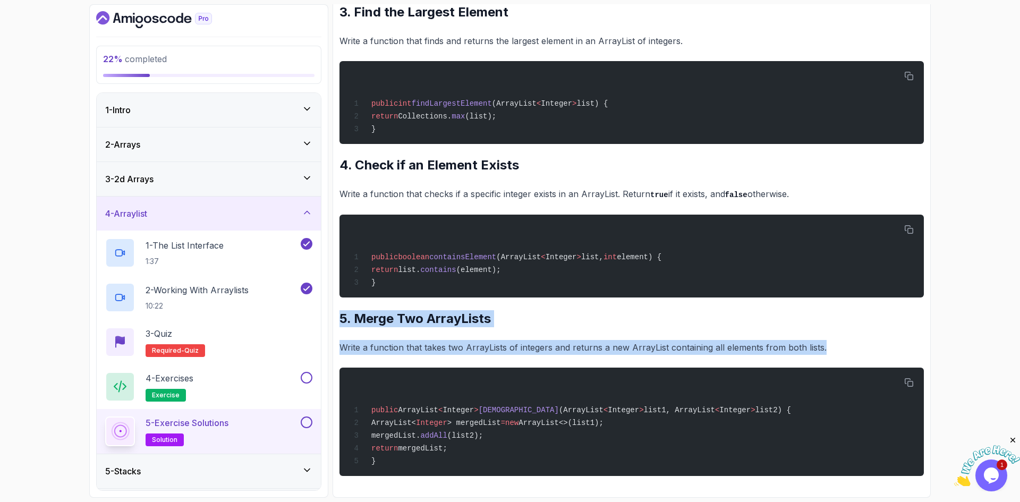
drag, startPoint x: 341, startPoint y: 312, endPoint x: 862, endPoint y: 335, distance: 521.5
click at [862, 335] on div "~2 min read Solutions 1. Add Elements to an ArrayList Write a function that tak…" at bounding box center [631, 43] width 584 height 865
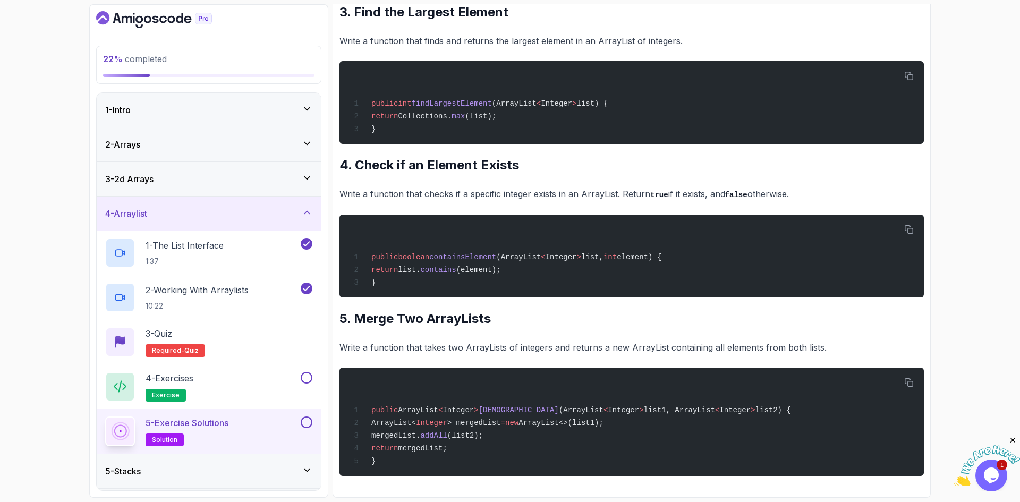
drag, startPoint x: 943, startPoint y: 366, endPoint x: 939, endPoint y: 136, distance: 230.0
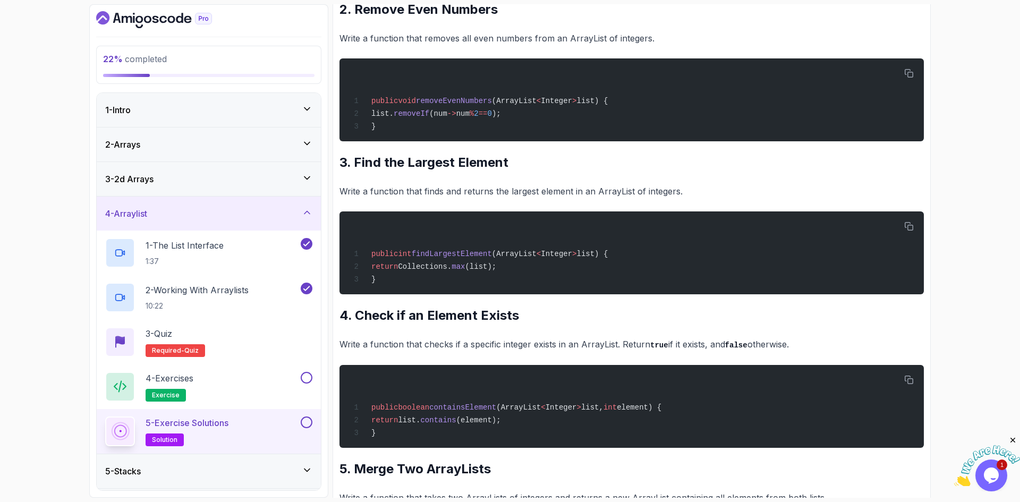
scroll to position [0, 0]
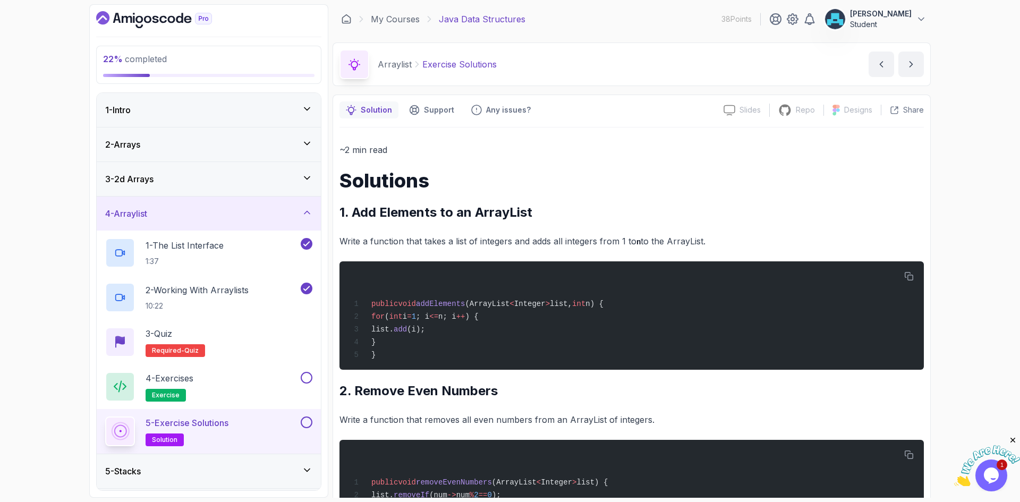
drag, startPoint x: 840, startPoint y: 63, endPoint x: 806, endPoint y: -12, distance: 82.2
click at [251, 383] on div "4 - Exercises exercise" at bounding box center [201, 387] width 193 height 30
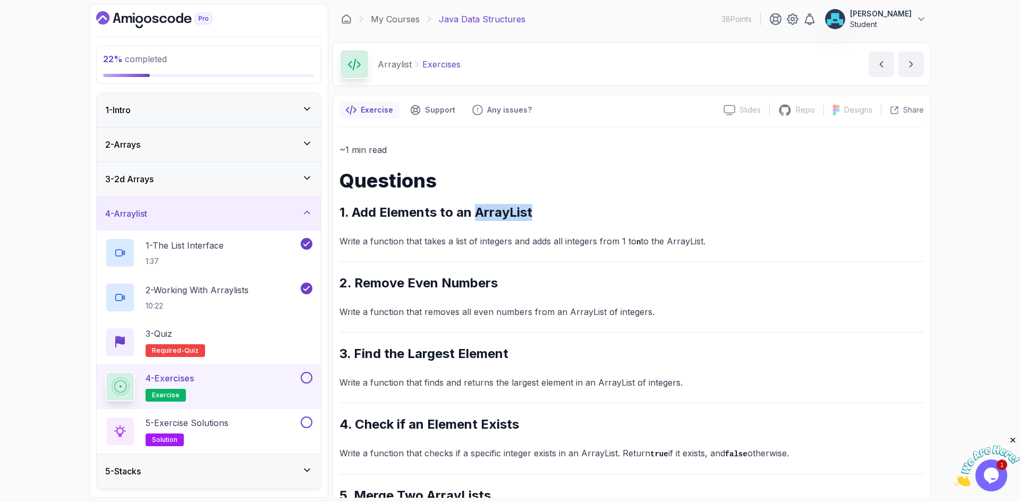
drag, startPoint x: 476, startPoint y: 211, endPoint x: 552, endPoint y: 211, distance: 75.4
click at [550, 211] on h2 "1. Add Elements to an ArrayList" at bounding box center [631, 212] width 584 height 17
drag, startPoint x: 474, startPoint y: 71, endPoint x: 649, endPoint y: 71, distance: 175.3
click at [427, 69] on div "Arraylist Exercises Exercises by nelson" at bounding box center [631, 64] width 598 height 44
click at [903, 60] on button "next content" at bounding box center [910, 64] width 25 height 25
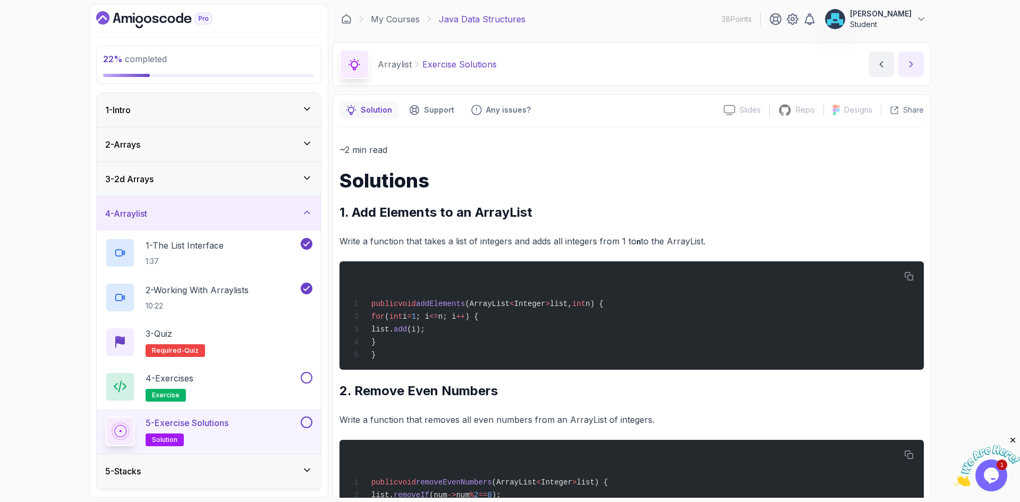
click at [908, 65] on icon "next content" at bounding box center [910, 64] width 11 height 11
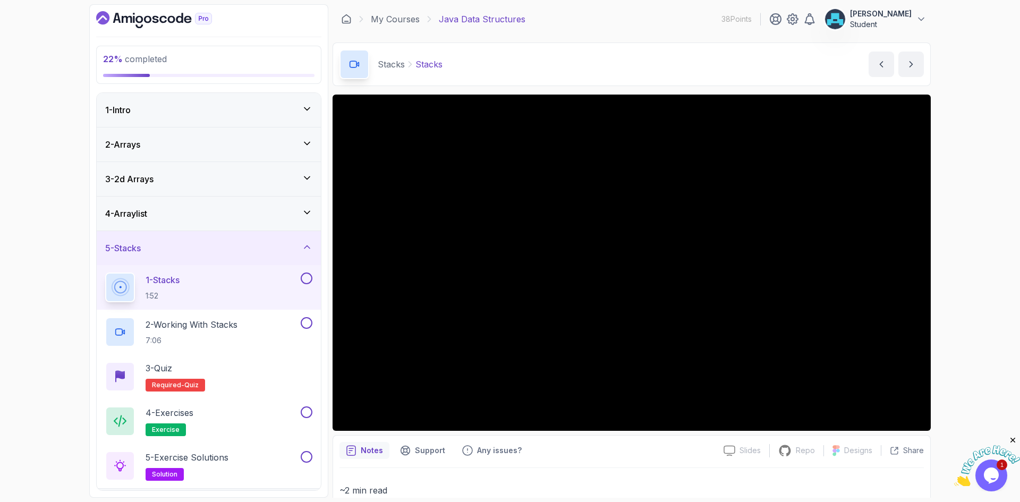
click at [234, 245] on div "5 - Stacks" at bounding box center [208, 248] width 207 height 13
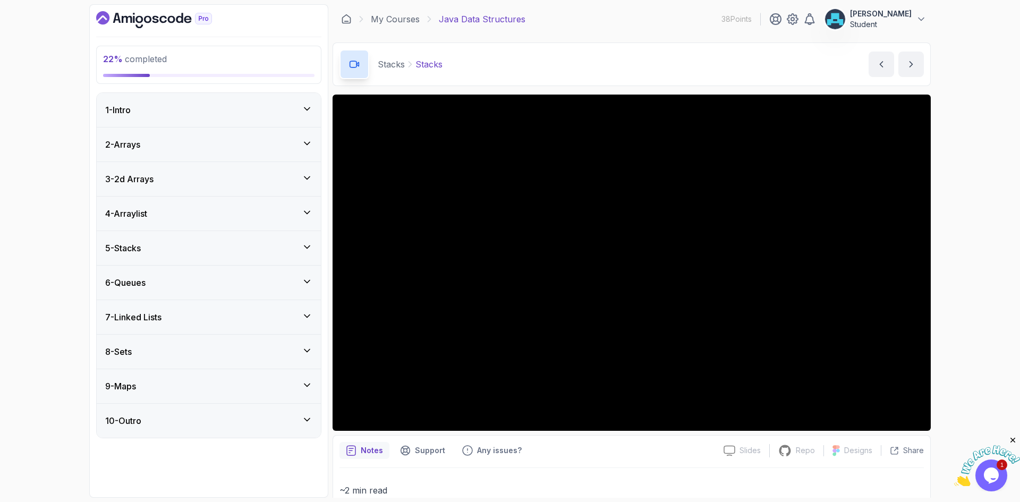
click at [680, 446] on div "Notes Support Any issues?" at bounding box center [526, 450] width 375 height 17
click at [280, 241] on div "5 - Stacks" at bounding box center [209, 248] width 224 height 34
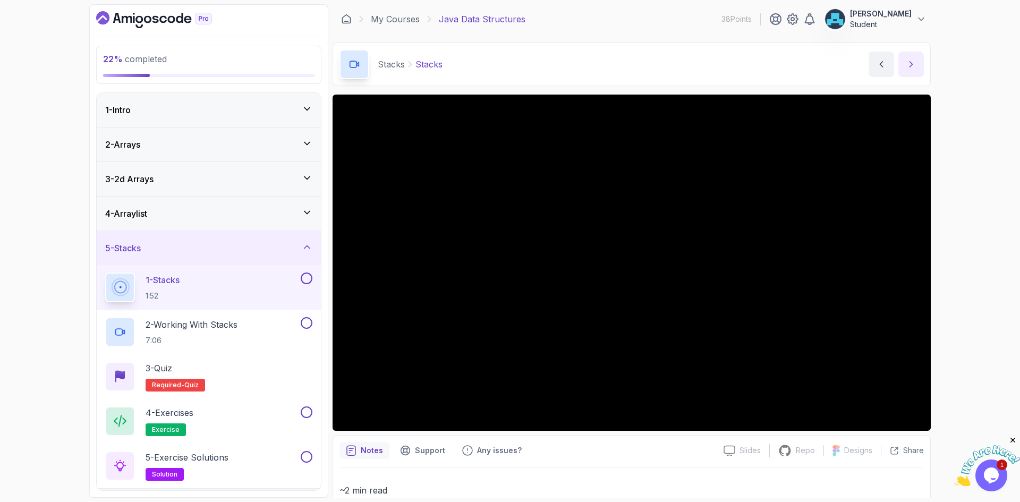
click at [912, 60] on button "next content" at bounding box center [910, 64] width 25 height 25
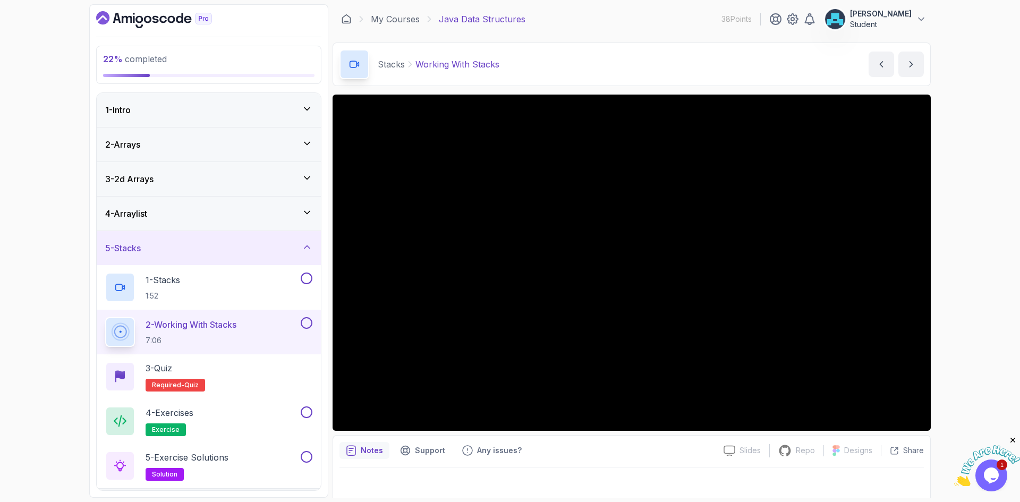
click at [637, 453] on div "Notes Support Any issues?" at bounding box center [526, 450] width 375 height 17
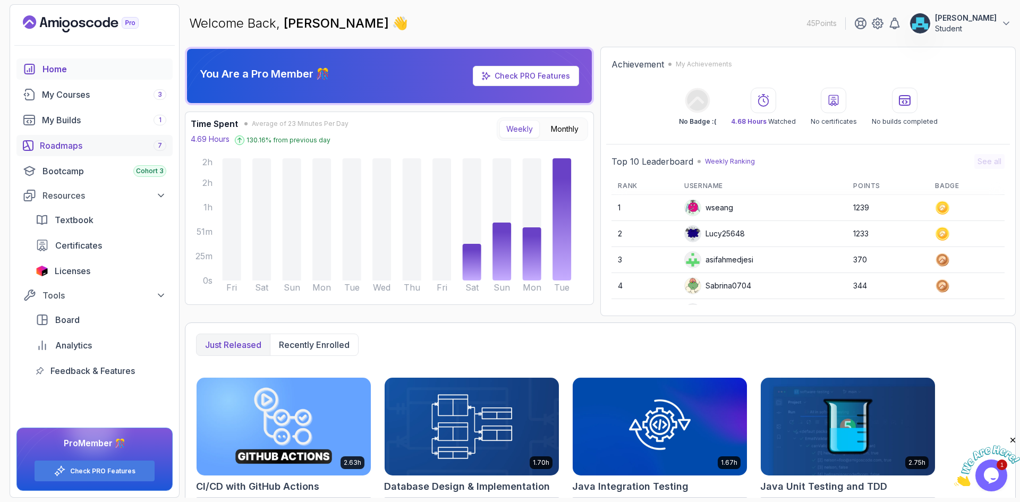
click at [98, 143] on div "Roadmaps 7" at bounding box center [103, 145] width 126 height 13
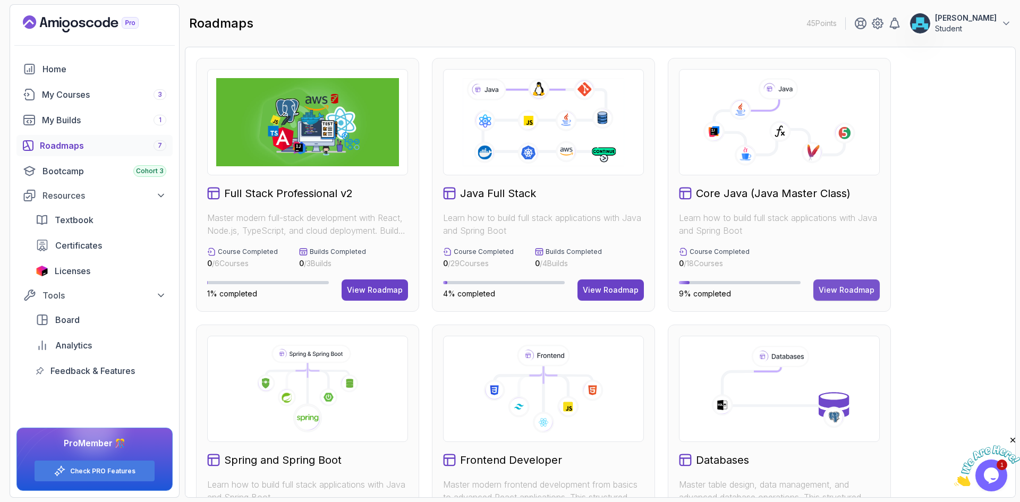
click at [849, 295] on button "View Roadmap" at bounding box center [846, 289] width 66 height 21
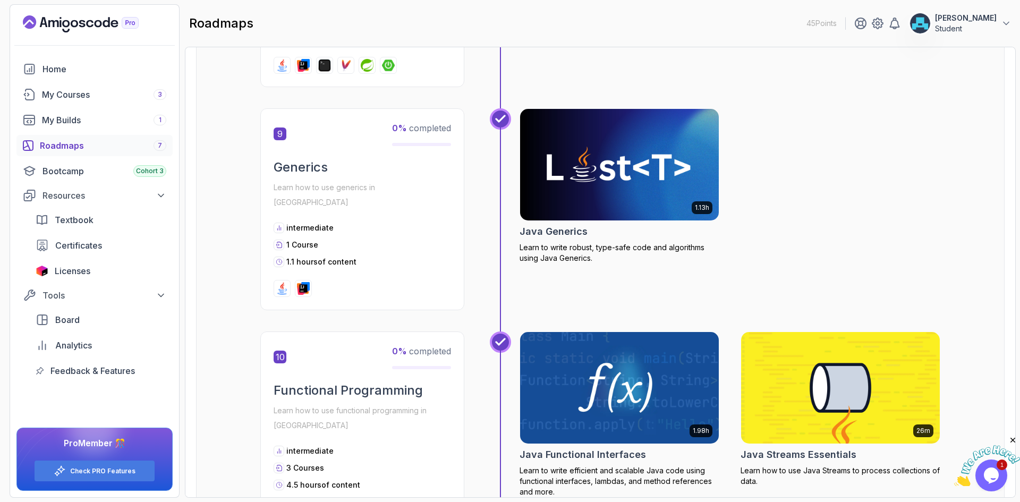
scroll to position [2071, 0]
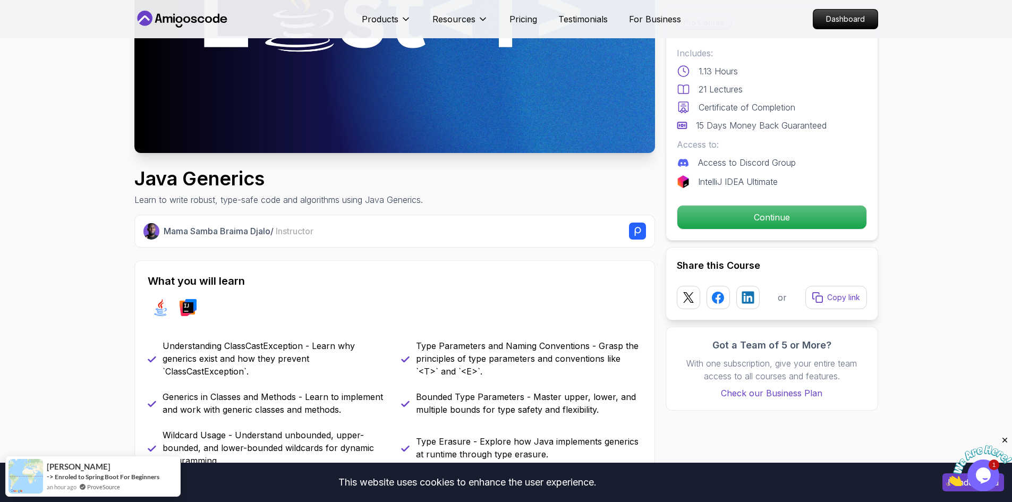
scroll to position [212, 0]
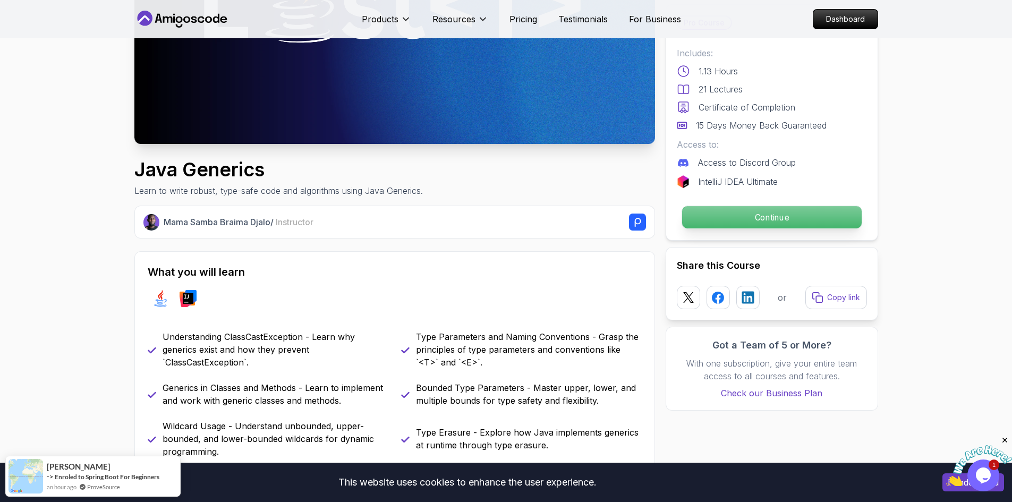
click at [724, 215] on p "Continue" at bounding box center [770, 217] width 179 height 22
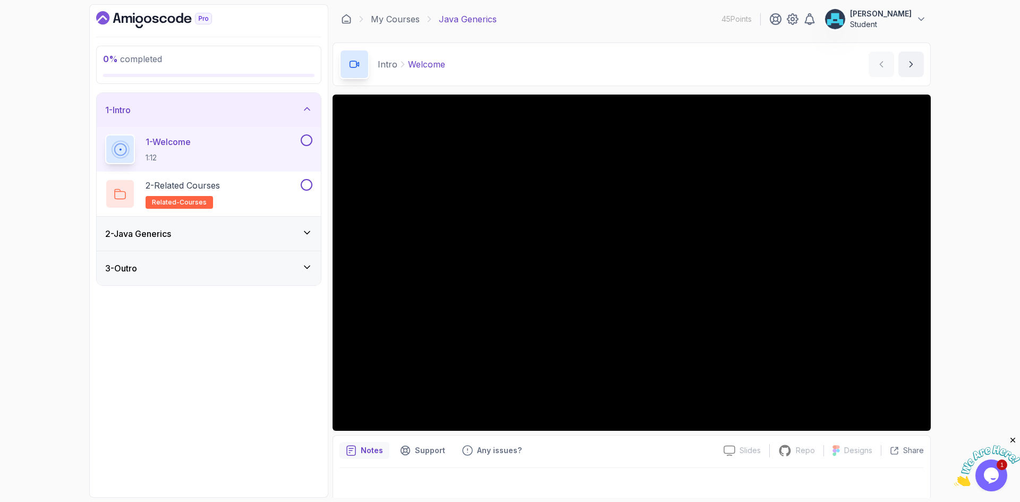
click at [582, 453] on div "Notes Support Any issues?" at bounding box center [526, 450] width 375 height 17
click at [597, 455] on div "Notes Support Any issues?" at bounding box center [526, 450] width 375 height 17
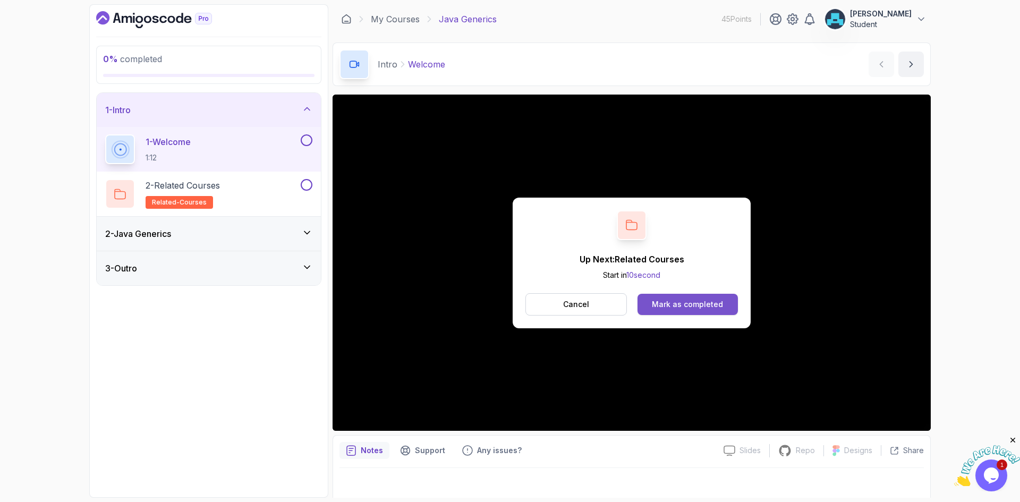
drag, startPoint x: 935, startPoint y: 164, endPoint x: 696, endPoint y: 295, distance: 272.8
click at [696, 295] on button "Mark as completed" at bounding box center [687, 304] width 100 height 21
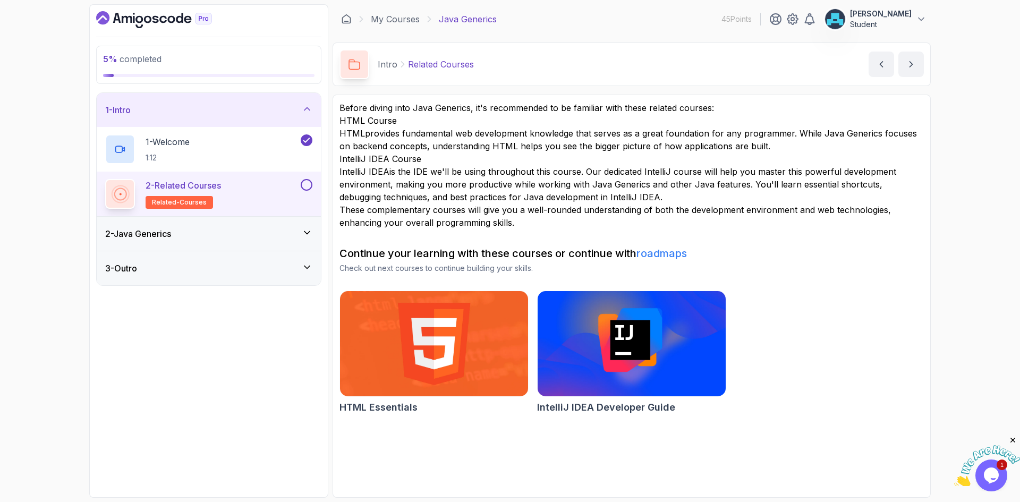
click at [381, 134] on p "HTML provides fundamental web development knowledge that serves as a great foun…" at bounding box center [631, 139] width 584 height 25
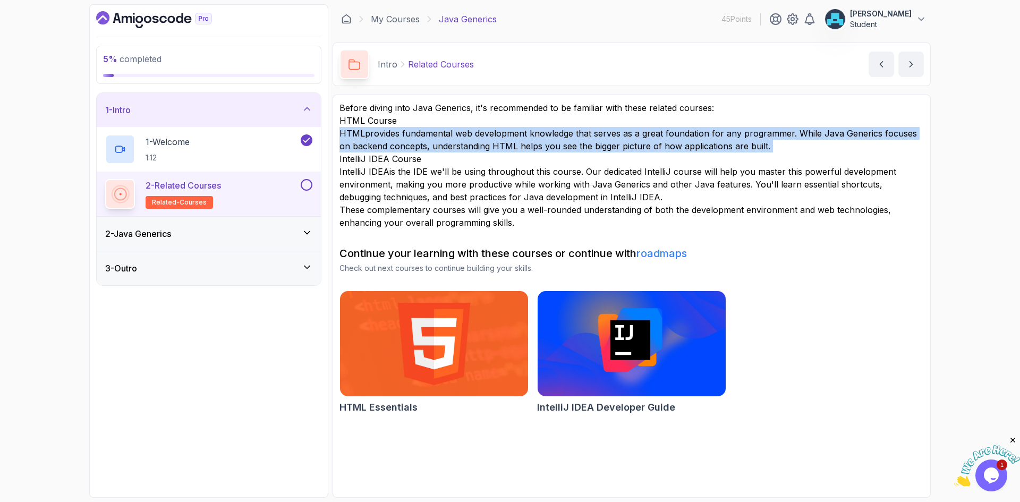
click at [381, 134] on p "HTML provides fundamental web development knowledge that serves as a great foun…" at bounding box center [631, 139] width 584 height 25
copy div "HTML provides fundamental web development knowledge that serves as a great foun…"
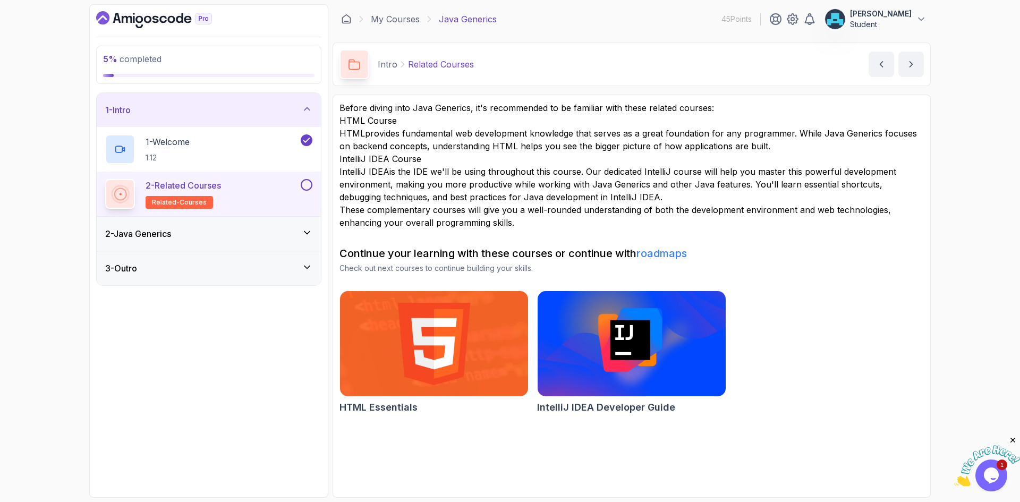
click at [412, 170] on p "IntelliJ IDEA is the IDE we'll be using throughout this course. Our dedicated I…" at bounding box center [631, 184] width 584 height 38
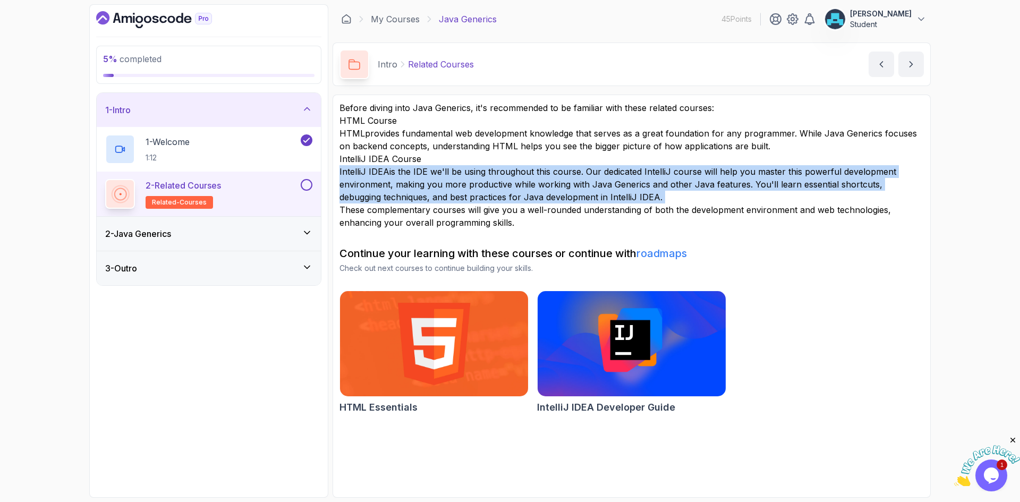
click at [412, 170] on p "IntelliJ IDEA is the IDE we'll be using throughout this course. Our dedicated I…" at bounding box center [631, 184] width 584 height 38
copy div "IntelliJ IDEA is the IDE we'll be using throughout this course. Our dedicated I…"
